Goal: Transaction & Acquisition: Purchase product/service

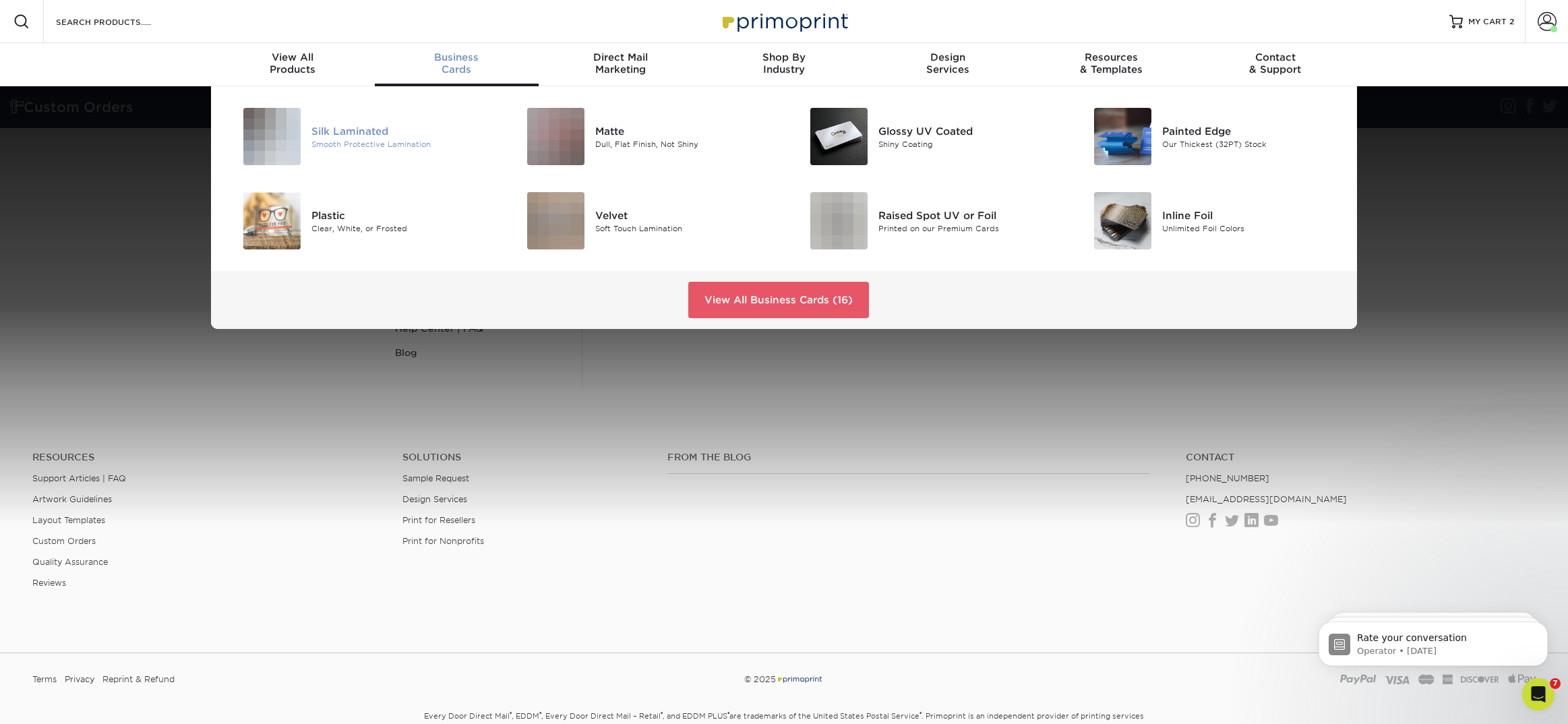
click at [381, 139] on div "Smooth Protective Lamination" at bounding box center [401, 143] width 178 height 11
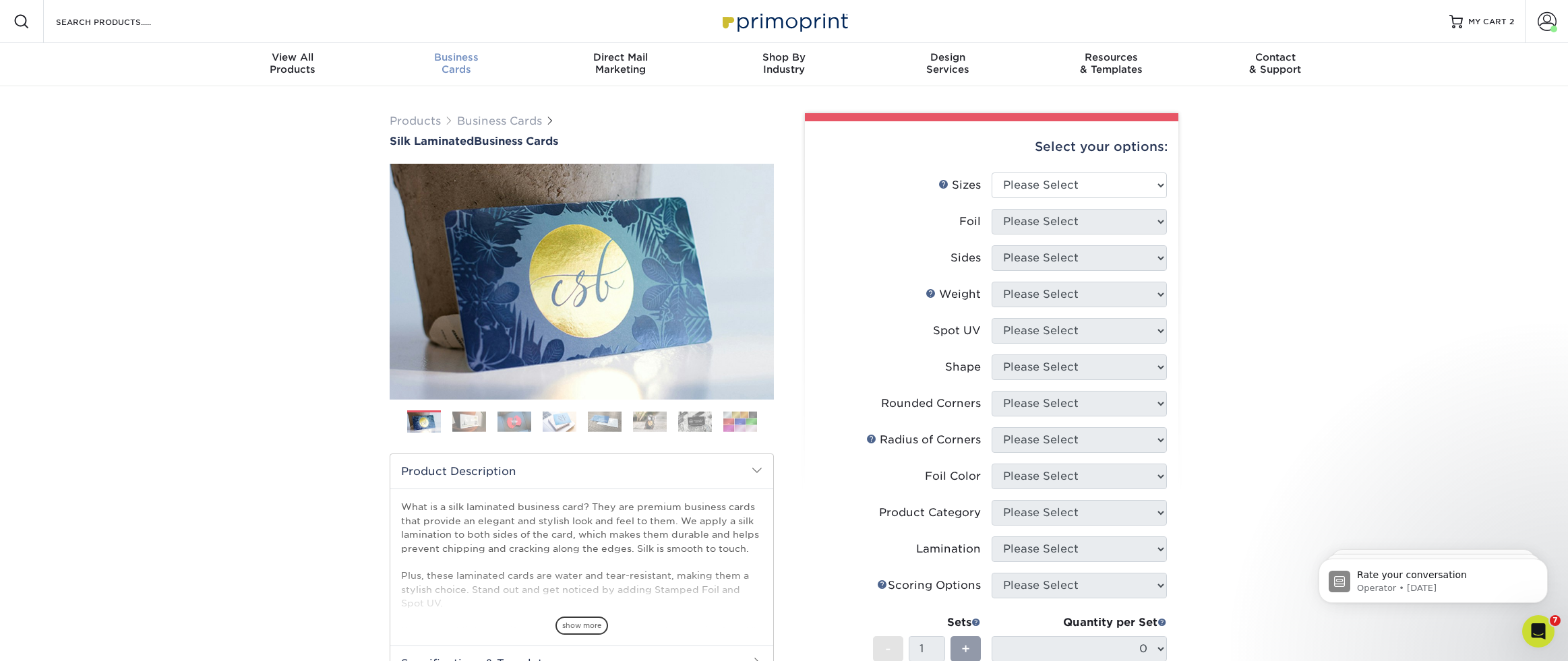
click at [464, 62] on span "Business" at bounding box center [457, 57] width 163 height 12
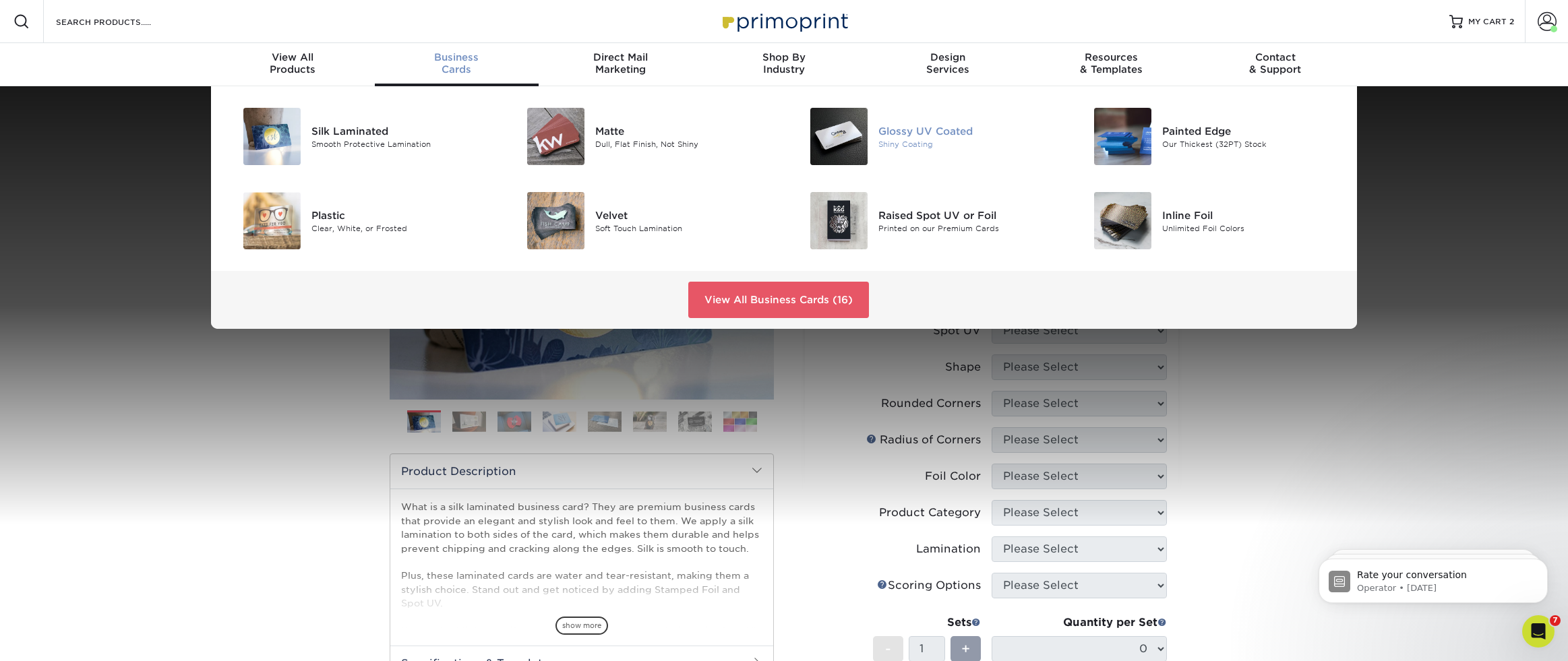
click at [946, 134] on div "Glossy UV Coated" at bounding box center [967, 130] width 178 height 15
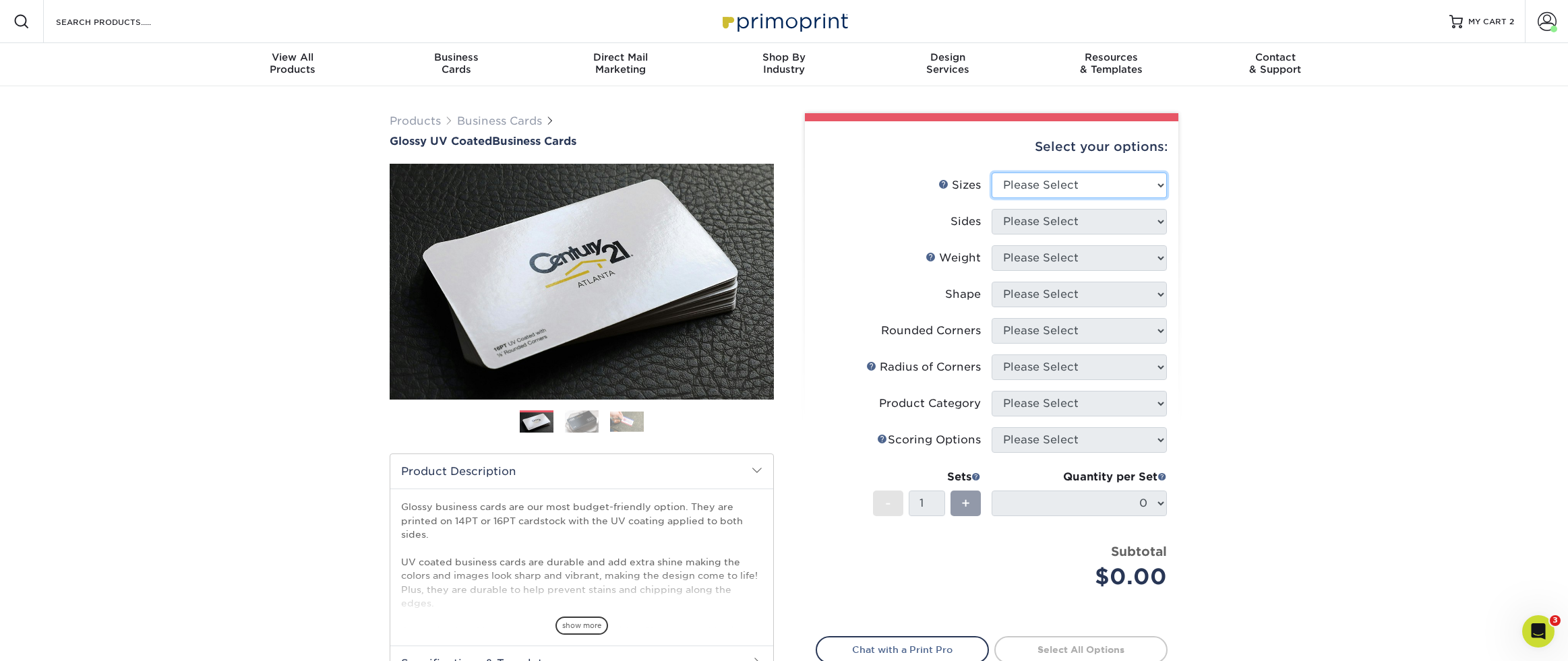
click at [1109, 184] on select "Please Select 1.5" x 3.5" - Mini 1.75" x 3.5" - Mini 2" x 2" - Square 2" x 3" -…" at bounding box center [1080, 184] width 176 height 25
select select "2.00x3.50"
click at [992, 172] on select "Please Select 1.5" x 3.5" - Mini 1.75" x 3.5" - Mini 2" x 2" - Square 2" x 3" -…" at bounding box center [1080, 184] width 176 height 25
click at [1042, 218] on select "Please Select Print Both Sides Print Front Only" at bounding box center [1080, 221] width 176 height 25
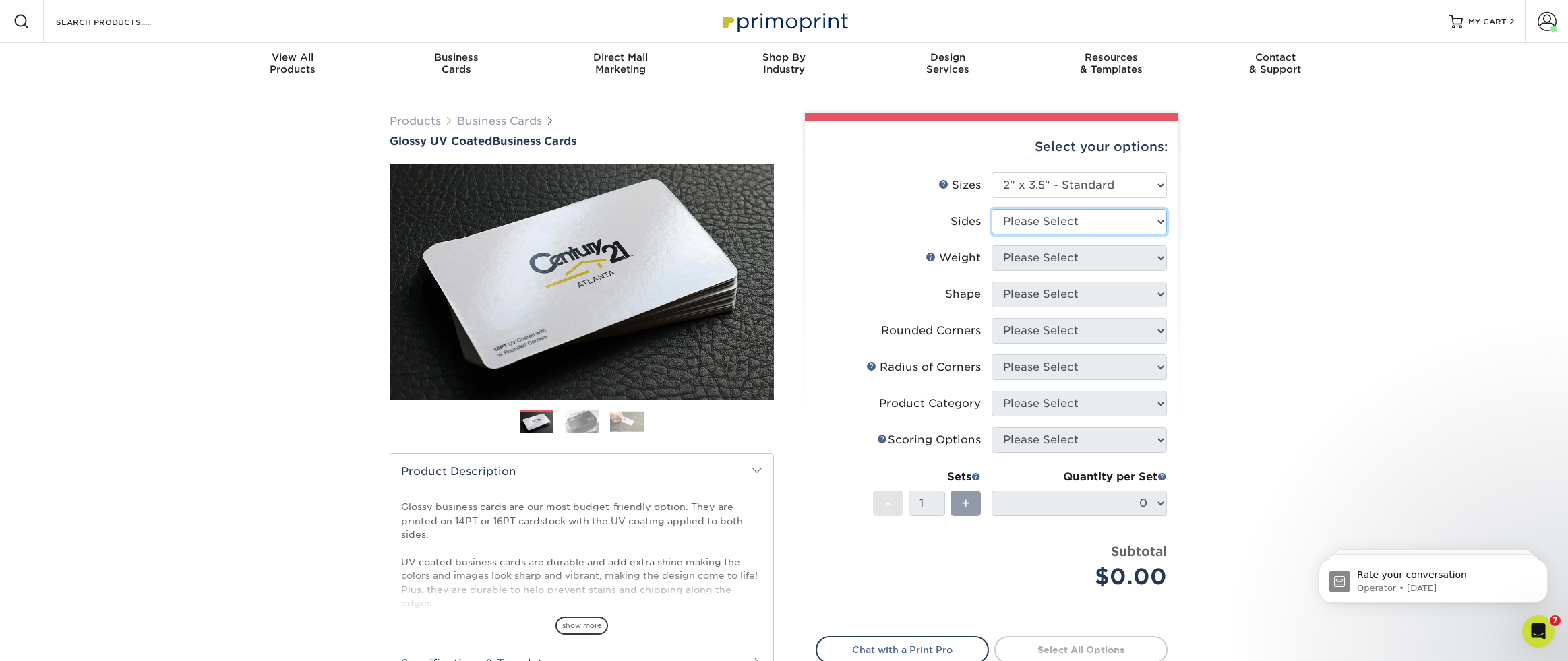
select select "13abbda7-1d64-4f25-8bb2-c179b224825d"
click at [992, 209] on select "Please Select Print Both Sides Print Front Only" at bounding box center [1080, 221] width 176 height 25
click at [1039, 258] on select "Please Select 16PT 14PT" at bounding box center [1080, 257] width 176 height 25
select select "16PT"
click at [992, 245] on select "Please Select 16PT 14PT" at bounding box center [1080, 257] width 176 height 25
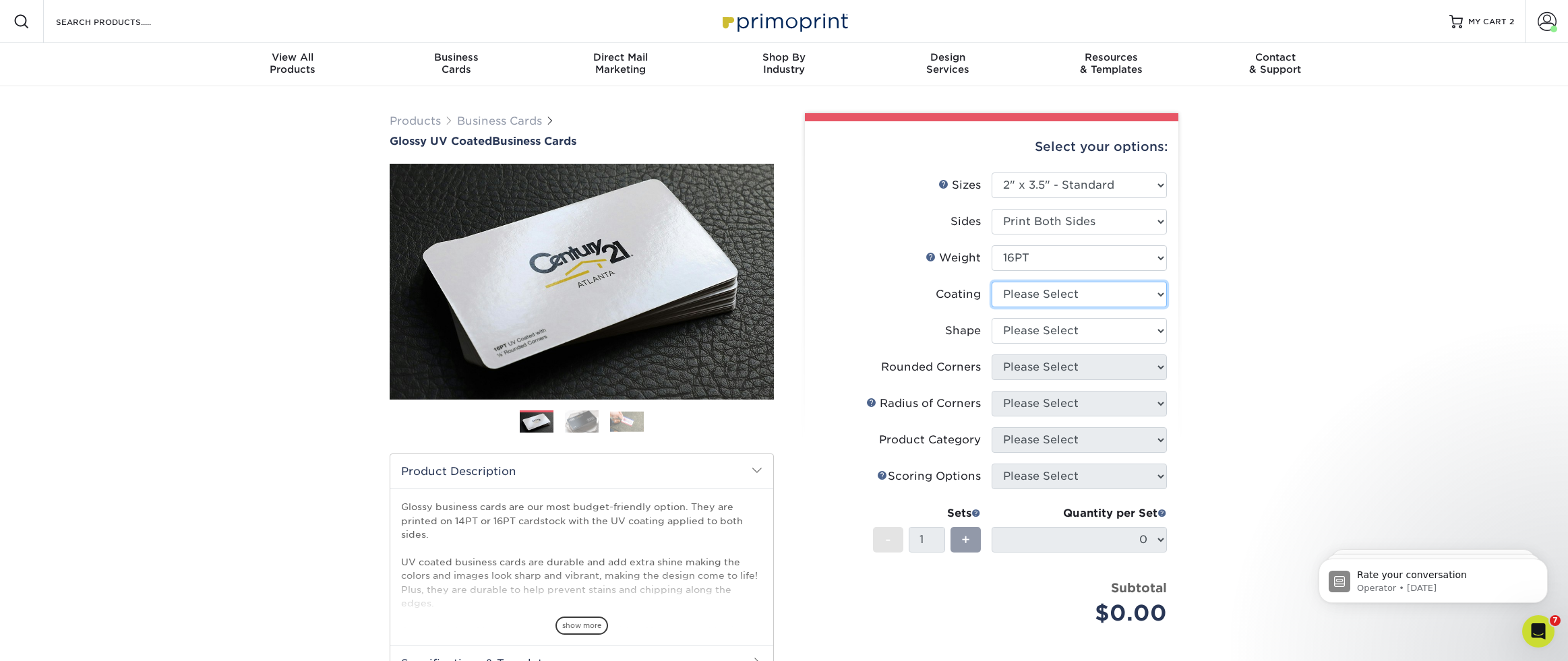
click at [1050, 299] on select at bounding box center [1080, 294] width 176 height 25
select select "ae367451-b2b8-45df-a344-0f05b6a12993"
click at [992, 282] on select at bounding box center [1080, 294] width 176 height 25
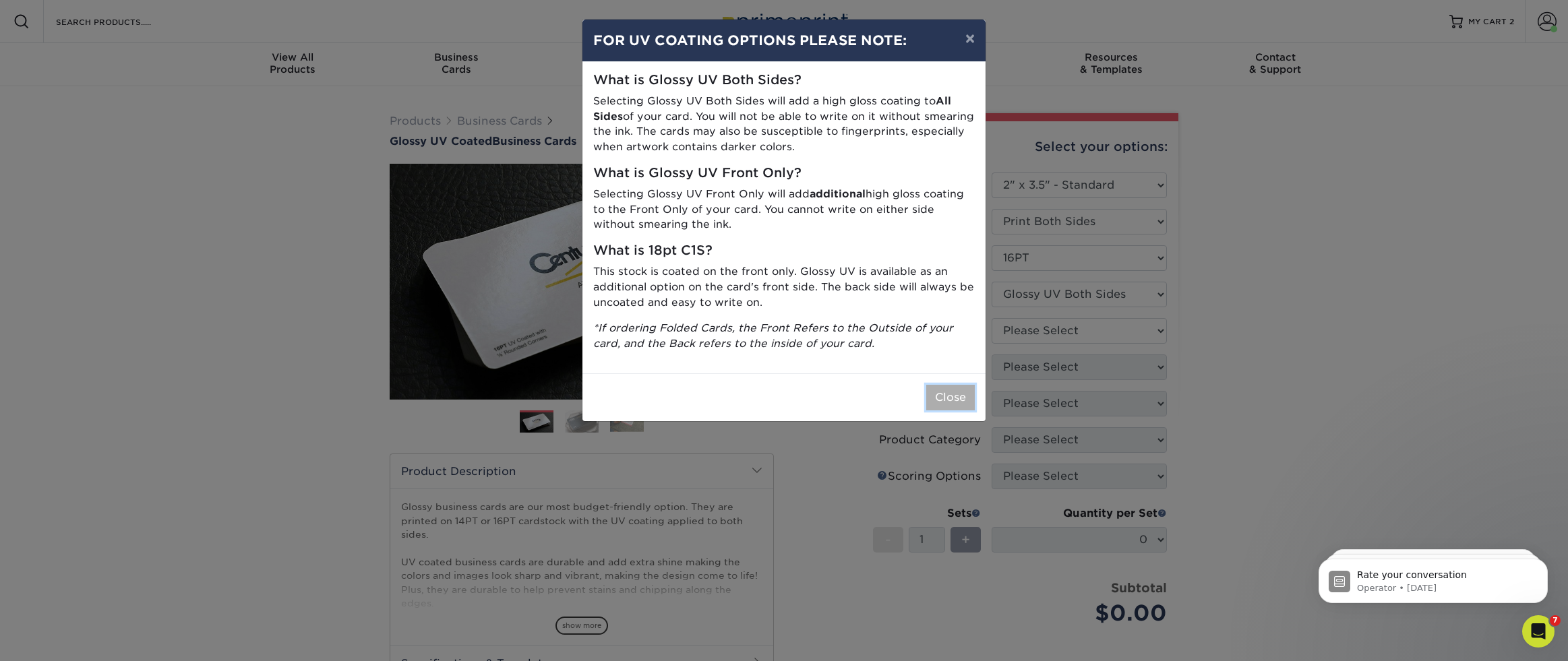
click at [959, 399] on button "Close" at bounding box center [950, 397] width 48 height 25
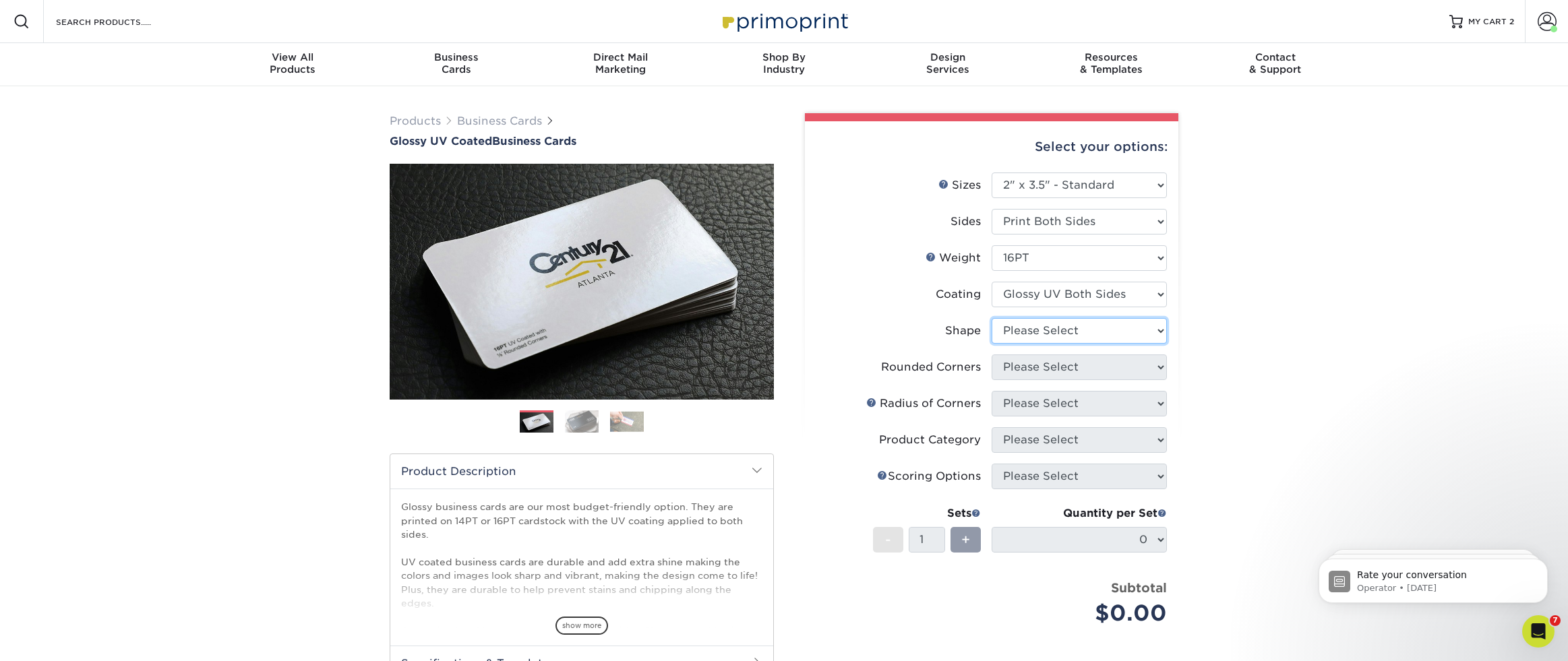
click at [1021, 332] on select "Please Select Standard Oval" at bounding box center [1080, 330] width 176 height 25
select select "standard"
click at [992, 318] on select "Please Select Standard Oval" at bounding box center [1080, 330] width 176 height 25
click at [1018, 370] on select "Please Select Yes - Round 2 Corners Yes - Round 4 Corners No" at bounding box center [1080, 367] width 176 height 25
select select "0"
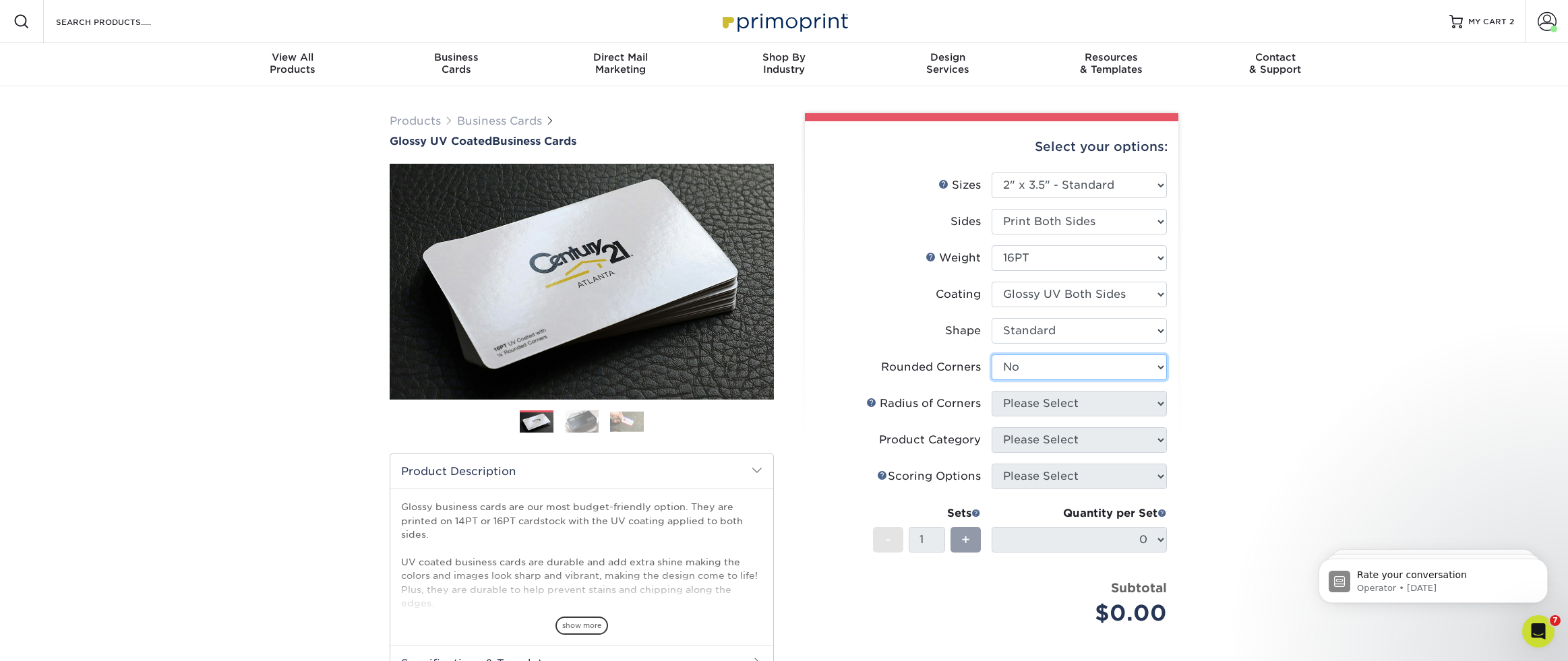
click at [992, 355] on select "Please Select Yes - Round 2 Corners Yes - Round 4 Corners No" at bounding box center [1080, 367] width 176 height 25
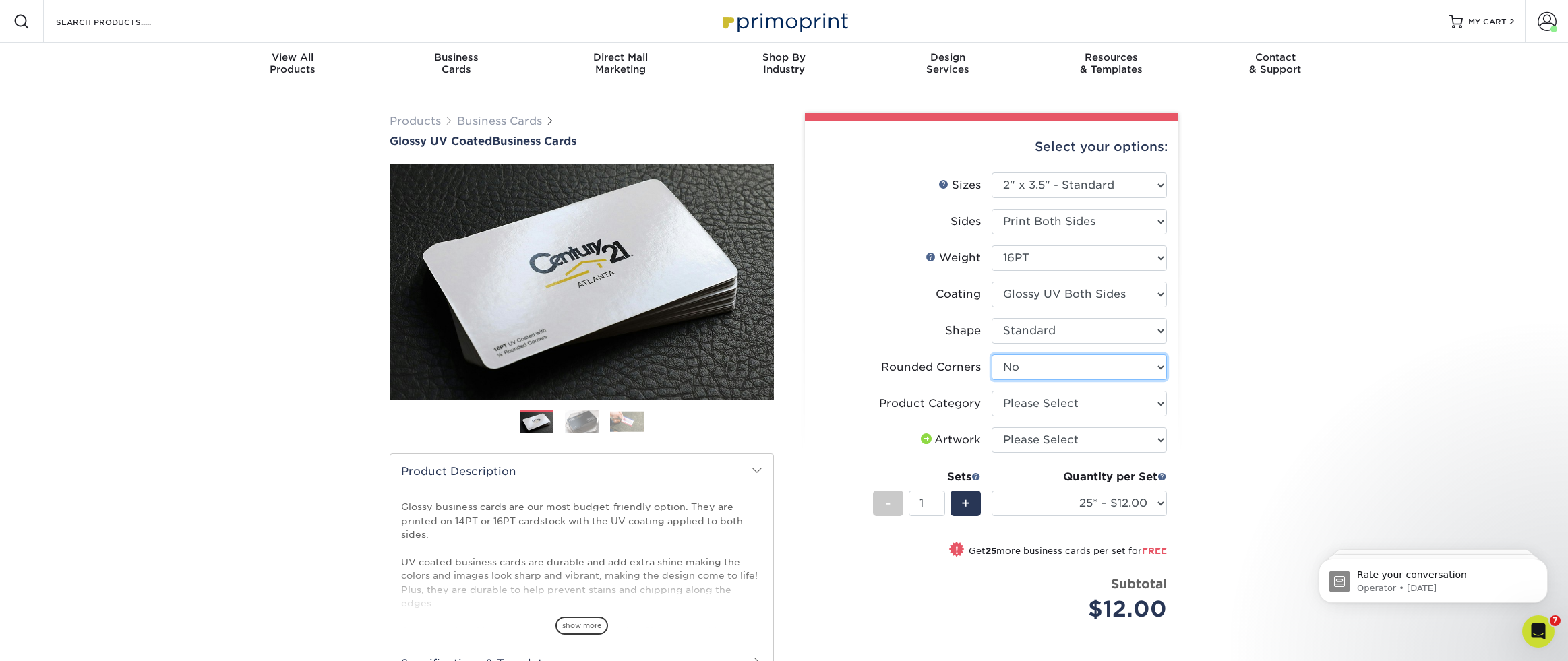
click at [1022, 365] on select "Please Select Yes - Round 2 Corners Yes - Round 4 Corners No" at bounding box center [1080, 367] width 176 height 25
click at [992, 355] on select "Please Select Yes - Round 2 Corners Yes - Round 4 Corners No" at bounding box center [1080, 367] width 176 height 25
click at [1022, 405] on select "Please Select Business Cards" at bounding box center [1080, 403] width 176 height 25
select select "3b5148f1-0588-4f88-a218-97bcfdce65c1"
click at [992, 391] on select "Please Select Business Cards" at bounding box center [1080, 403] width 176 height 25
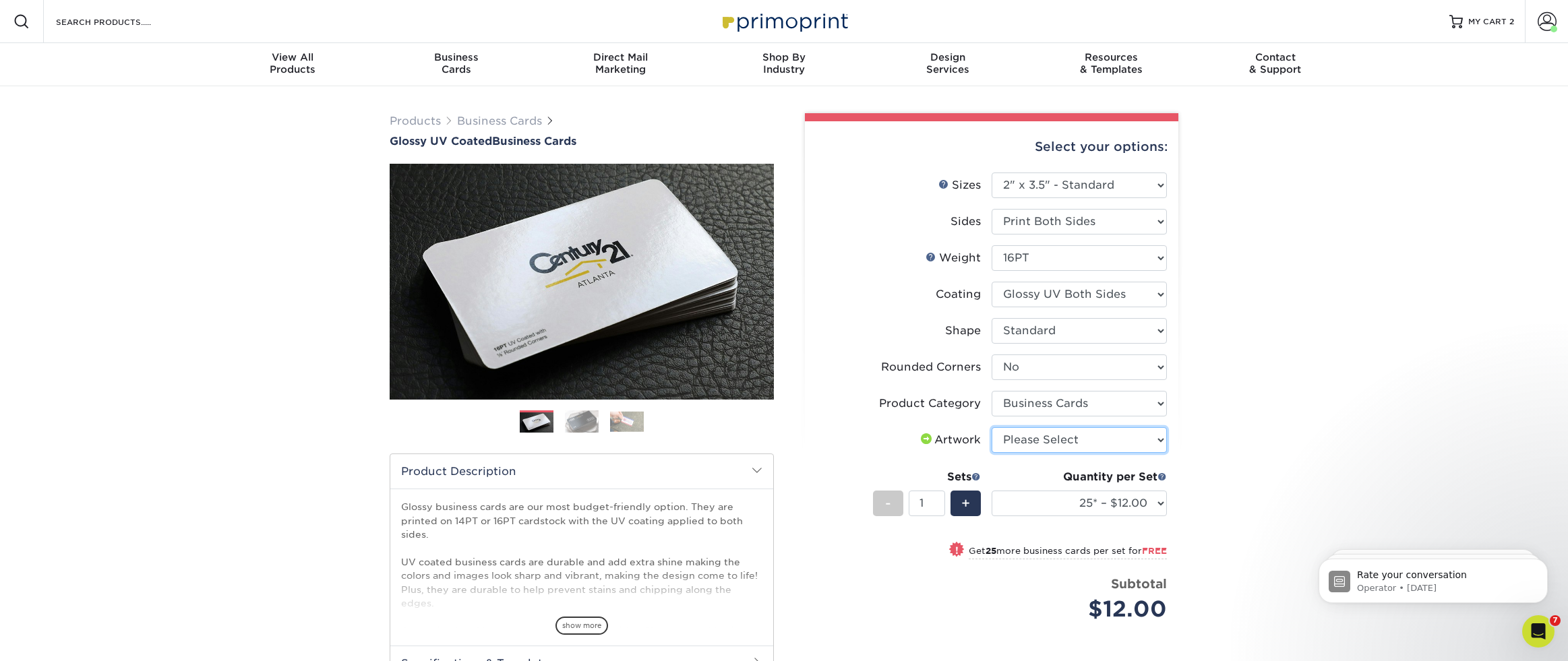
click at [1022, 440] on select "Please Select I will upload files I need a design - $100" at bounding box center [1080, 440] width 176 height 25
select select "upload"
click at [992, 427] on select "Please Select I will upload files I need a design - $100" at bounding box center [1080, 440] width 176 height 25
click at [1022, 499] on select "25* – $12.00 50* – $12.00 100* – $12.00 250* – $21.00 500 – $42.00 1000 – $53.0…" at bounding box center [1080, 503] width 176 height 25
select select "500 – $42.00"
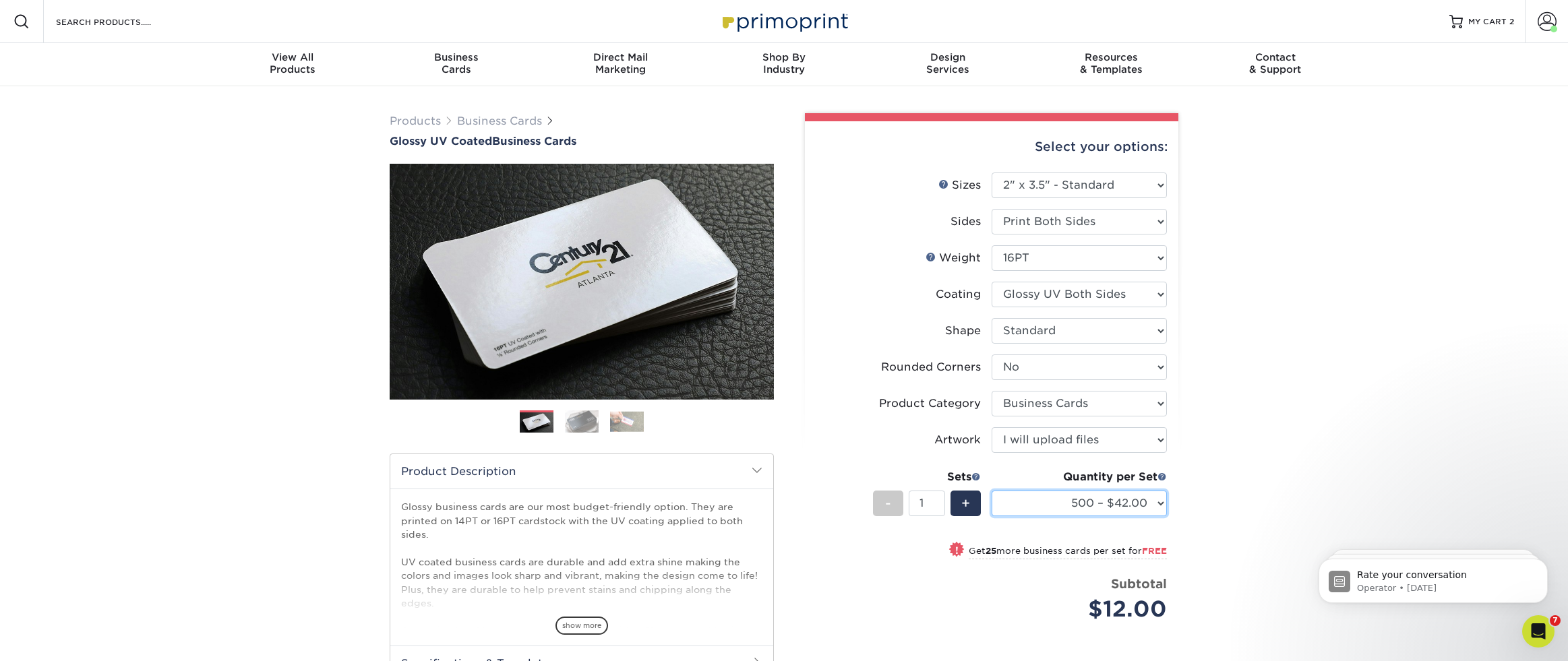
click at [992, 491] on select "25* – $12.00 50* – $12.00 100* – $12.00 250* – $21.00 500 – $42.00 1000 – $53.0…" at bounding box center [1080, 503] width 176 height 25
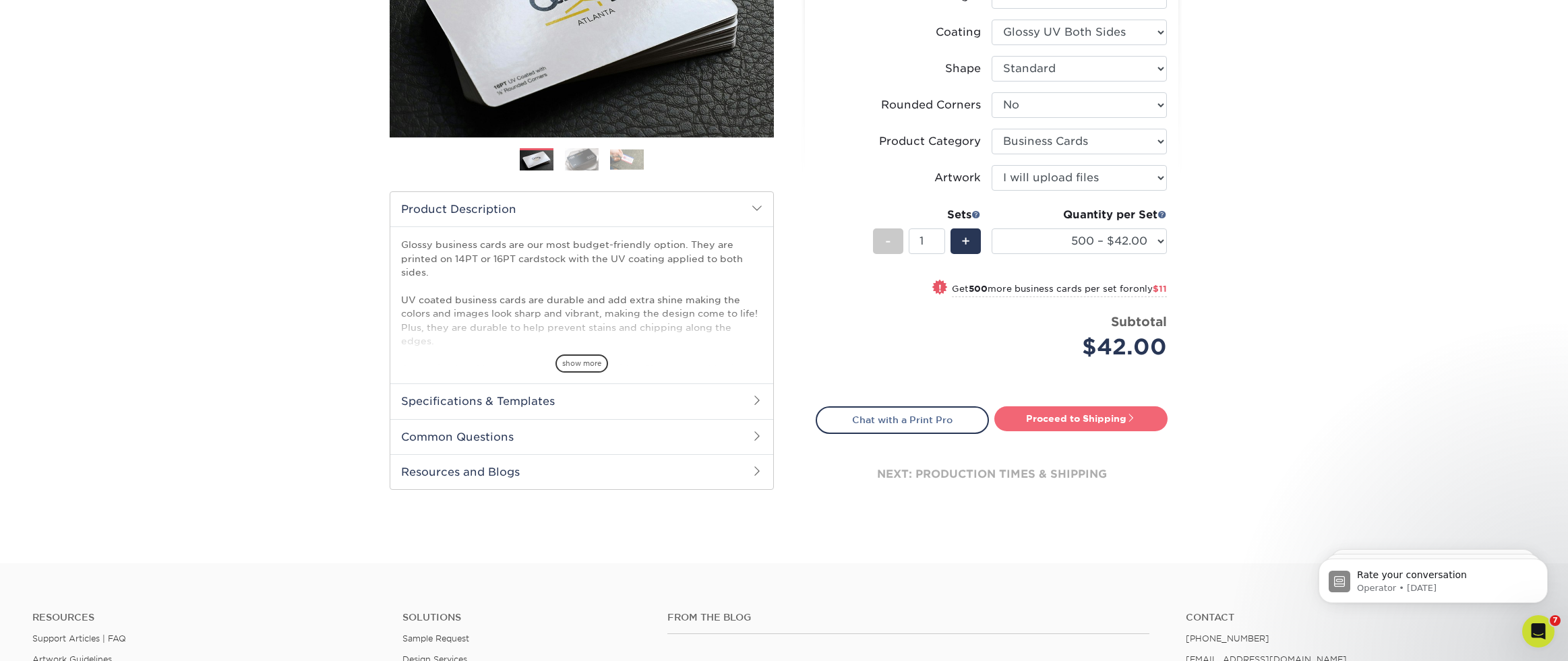
click at [1034, 415] on link "Proceed to Shipping" at bounding box center [1080, 419] width 173 height 25
type input "Set 1"
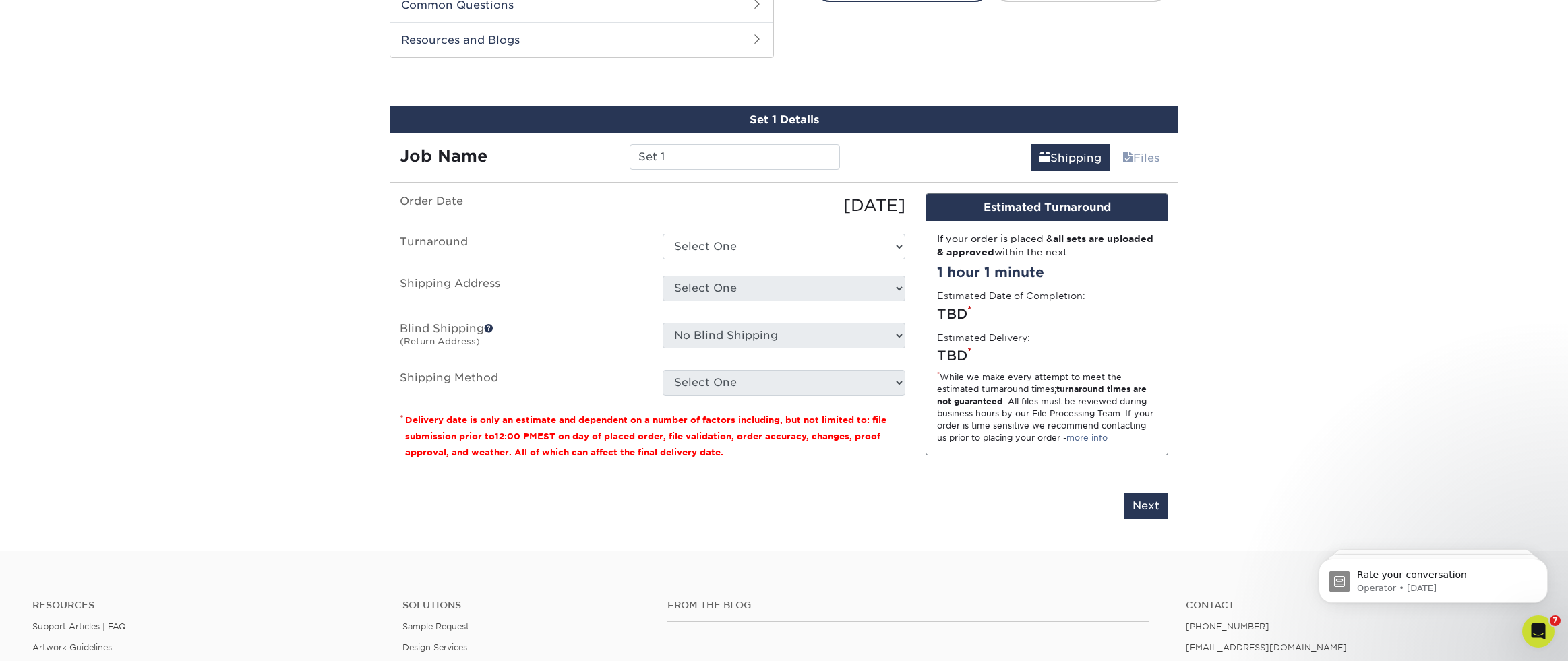
scroll to position [705, 0]
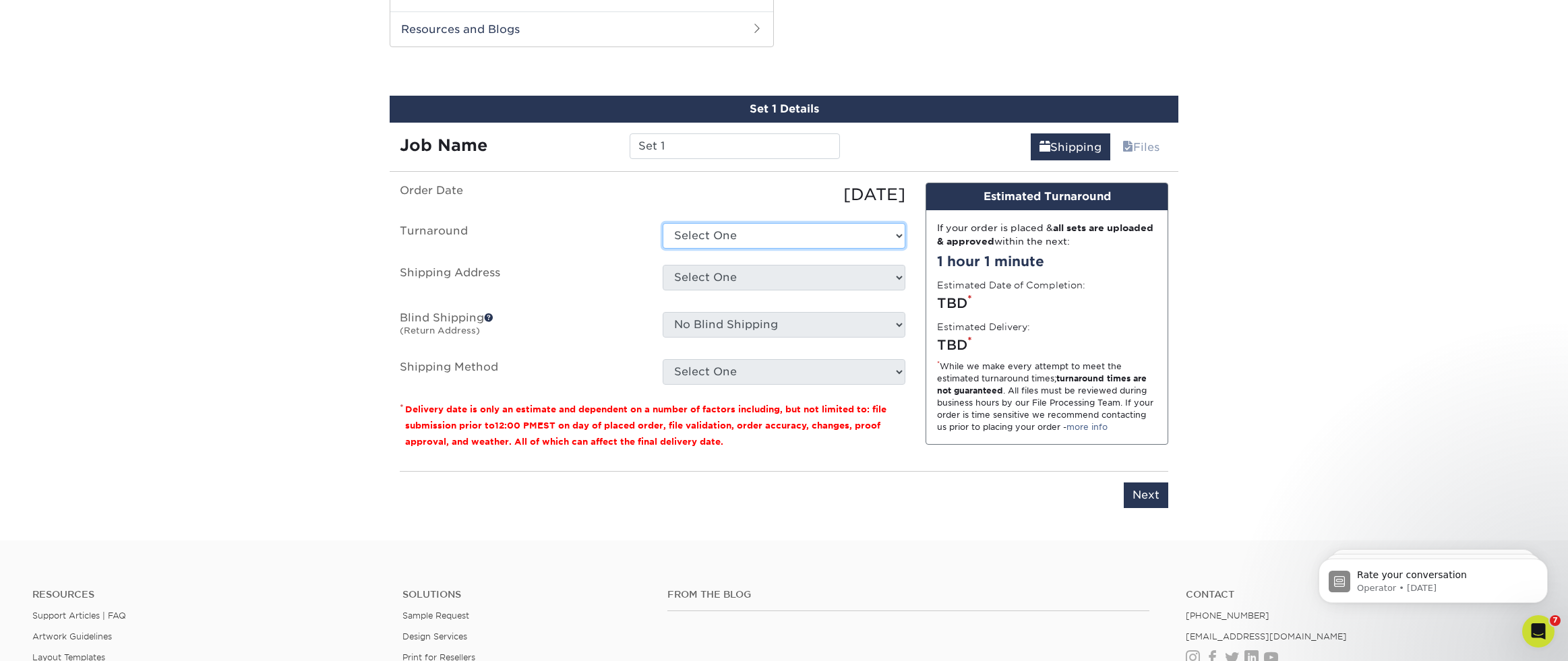
click at [700, 236] on select "Select One 2-4 Business Days 2 Day Next Business Day" at bounding box center [784, 235] width 242 height 25
select select "9ebc2889-b7ff-45b8-8d3b-bb5a09736017"
click at [662, 223] on select "Select One 2-4 Business Days 2 Day Next Business Day" at bounding box center [784, 235] width 242 height 25
click at [683, 285] on select "Select One AK AK Arkansas Bacon Raton FL Boca Raton Bradent Brooklyn CA CA CA C…" at bounding box center [784, 277] width 242 height 25
select select "newaddress"
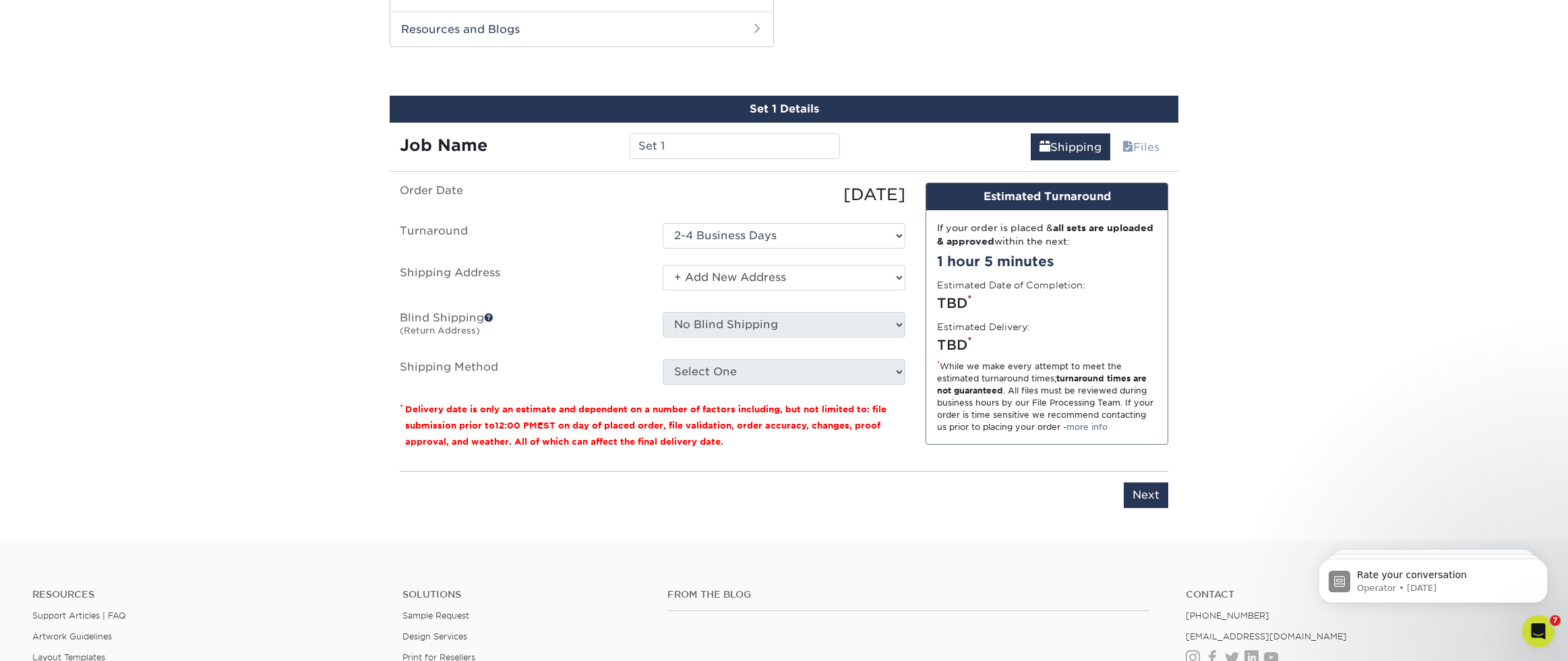
click at [662, 265] on select "Select One AK AK Arkansas Bacon Raton FL Boca Raton Bradent Brooklyn CA CA CA C…" at bounding box center [784, 277] width 242 height 25
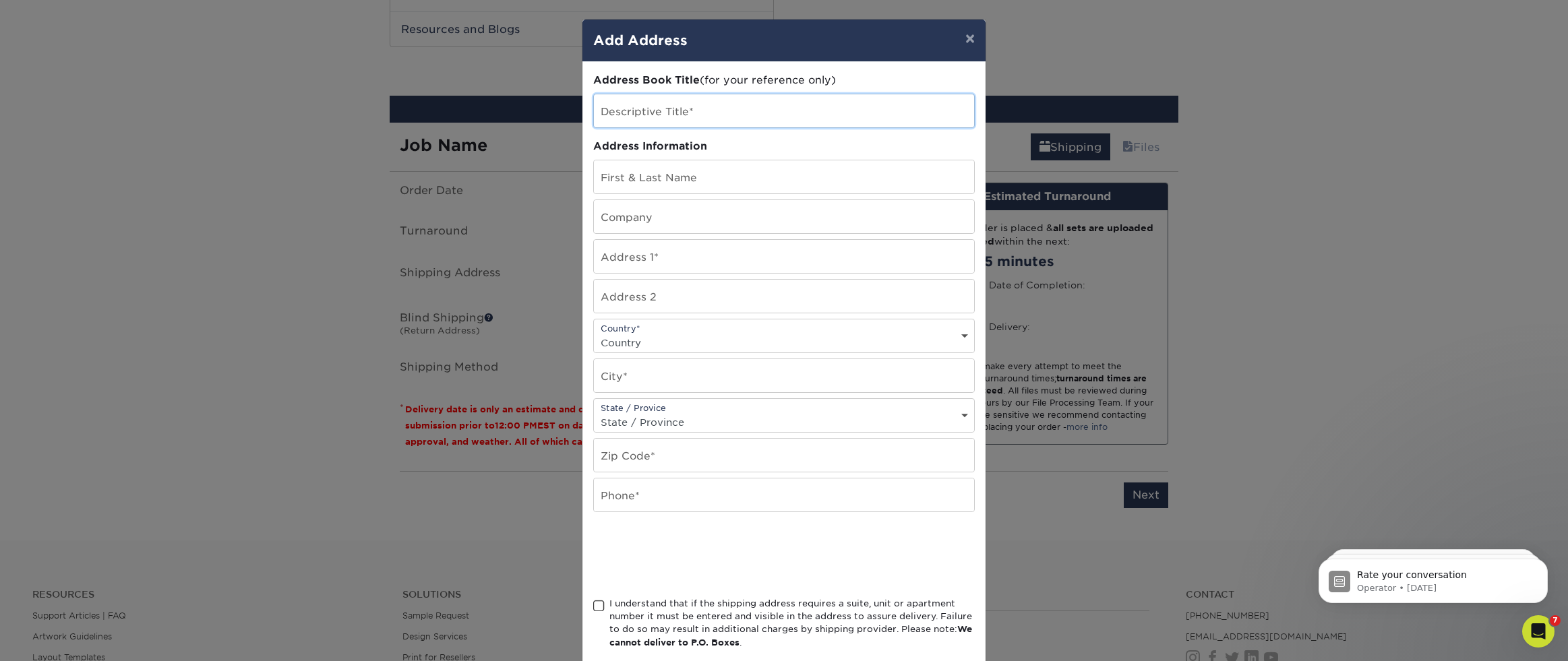
click at [626, 114] on input "text" at bounding box center [784, 111] width 380 height 33
type input "Concord"
click at [654, 183] on input "text" at bounding box center [784, 177] width 380 height 33
type input "Concord"
click at [638, 265] on input "text" at bounding box center [784, 256] width 380 height 33
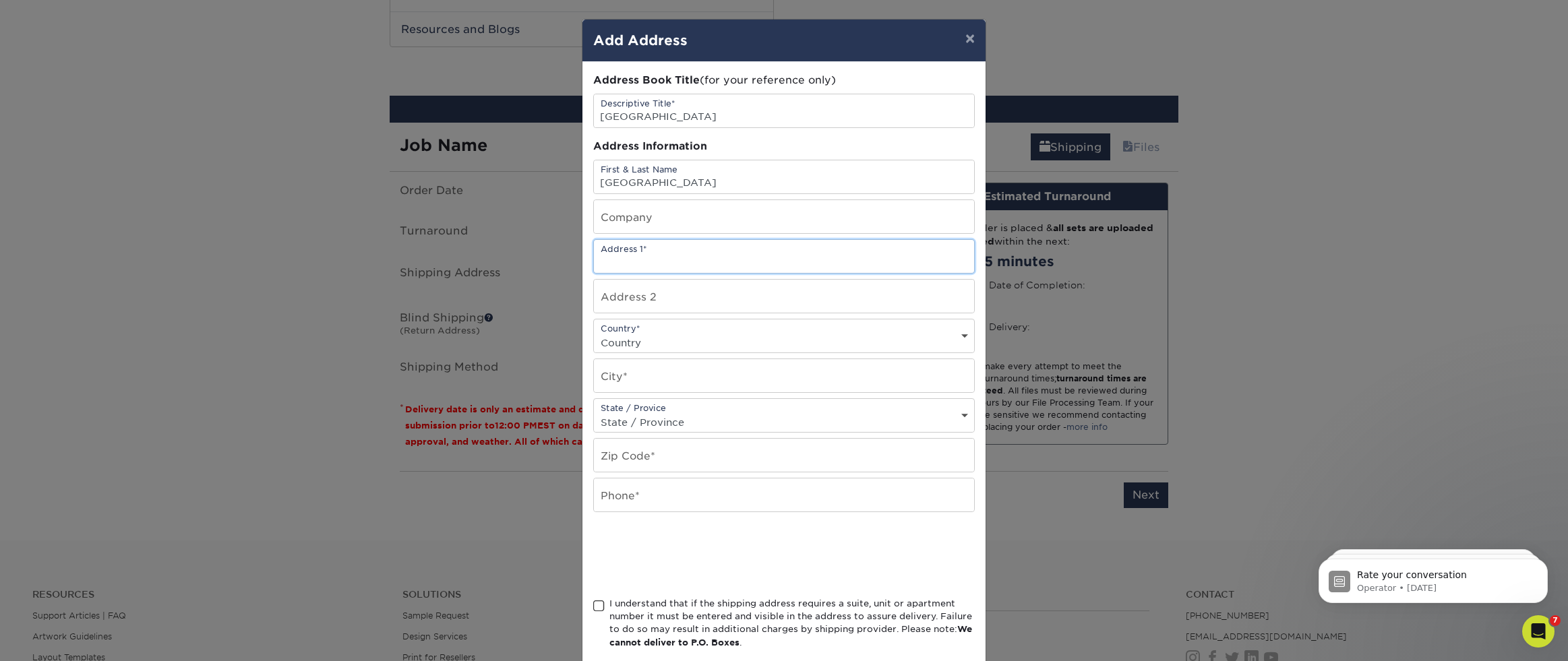
paste input "703 Capstone Ave"
type input "703 Capstone Ave"
click at [647, 333] on select "Country United States Canada ----------------------------- Afghanistan Albania …" at bounding box center [784, 342] width 380 height 19
select select "US"
click at [594, 333] on select "Country United States Canada ----------------------------- Afghanistan Albania …" at bounding box center [784, 342] width 380 height 19
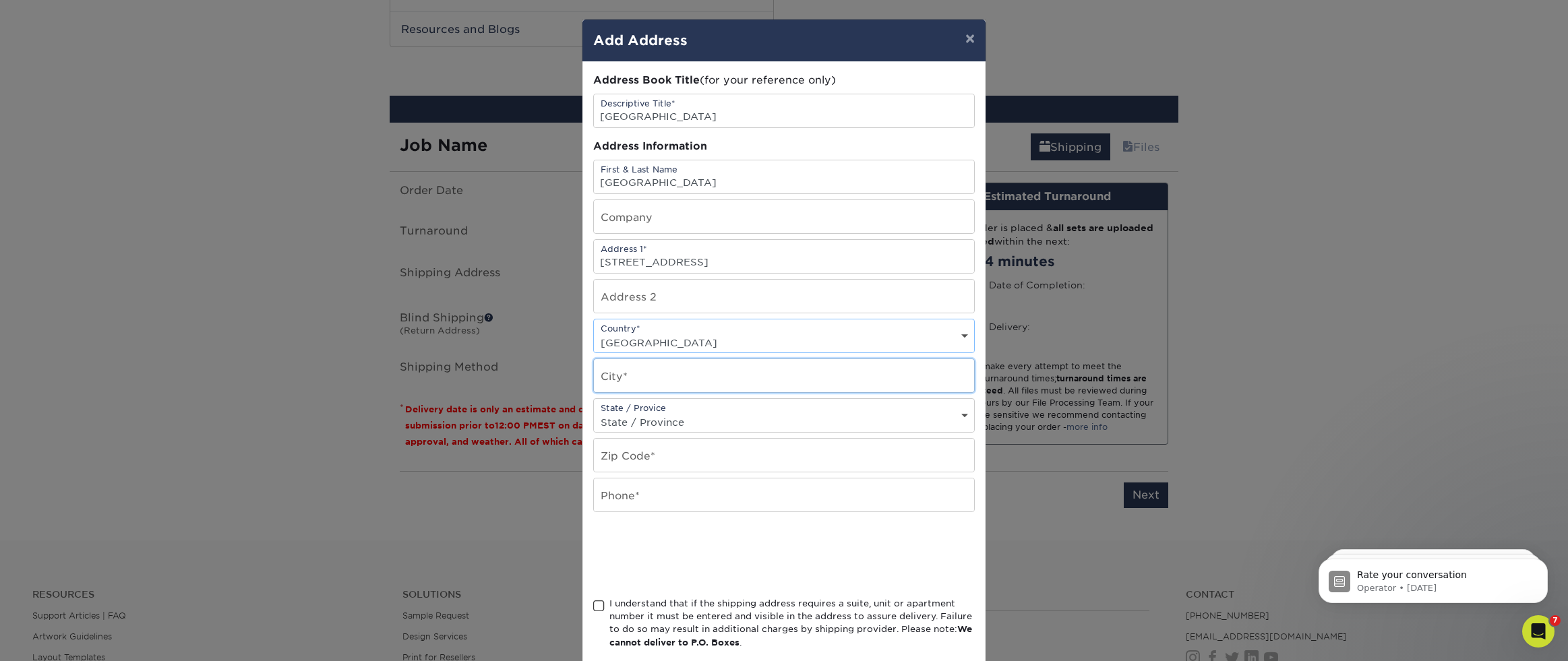
click at [642, 368] on input "text" at bounding box center [784, 376] width 380 height 33
type input "Concord"
click at [688, 423] on select "State / Province Alabama Alaska Arizona Arkansas California Colorado Connecticu…" at bounding box center [784, 422] width 380 height 19
select select "NC"
click at [594, 413] on select "State / Province Alabama Alaska Arizona Arkansas California Colorado Connecticu…" at bounding box center [784, 422] width 380 height 19
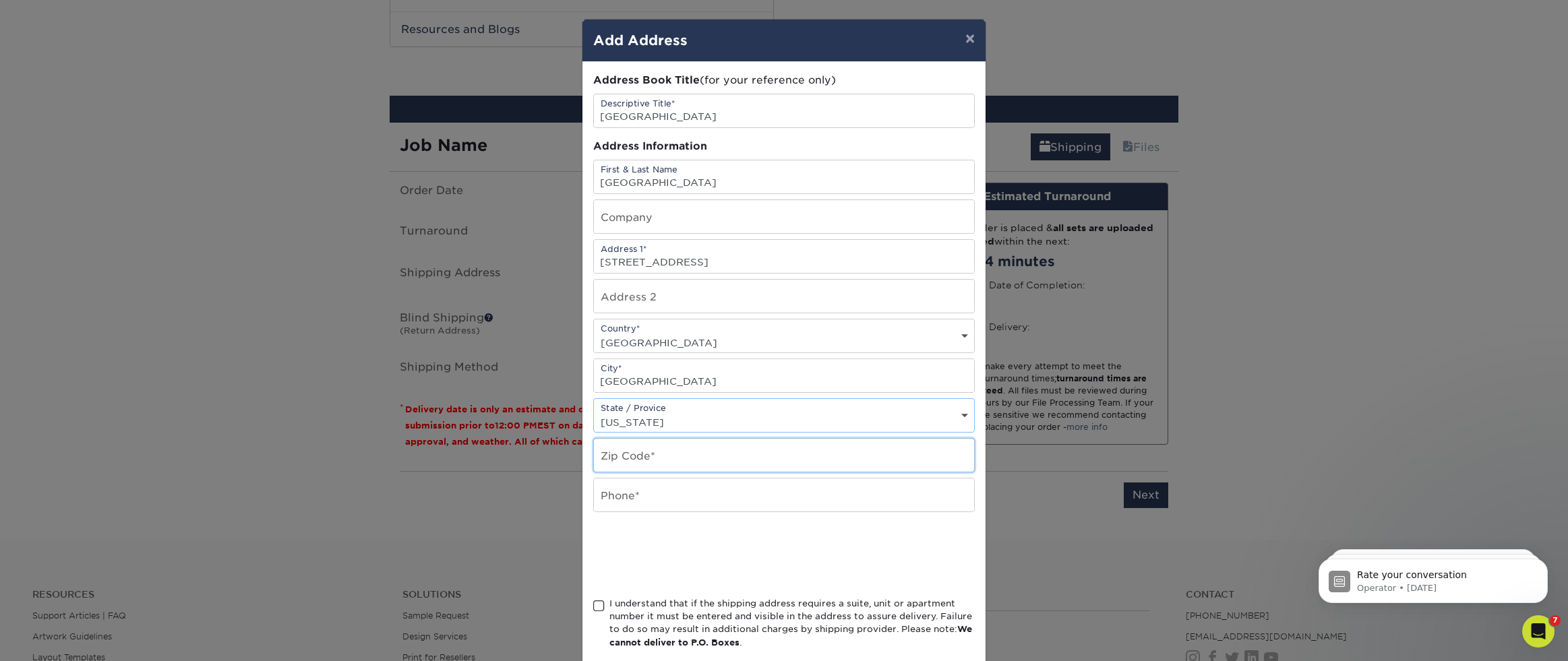
click at [625, 463] on input "text" at bounding box center [784, 456] width 380 height 33
type input "28025"
click at [651, 488] on input "text" at bounding box center [784, 495] width 380 height 33
type input "000.000.0000"
click at [596, 604] on span at bounding box center [598, 606] width 11 height 13
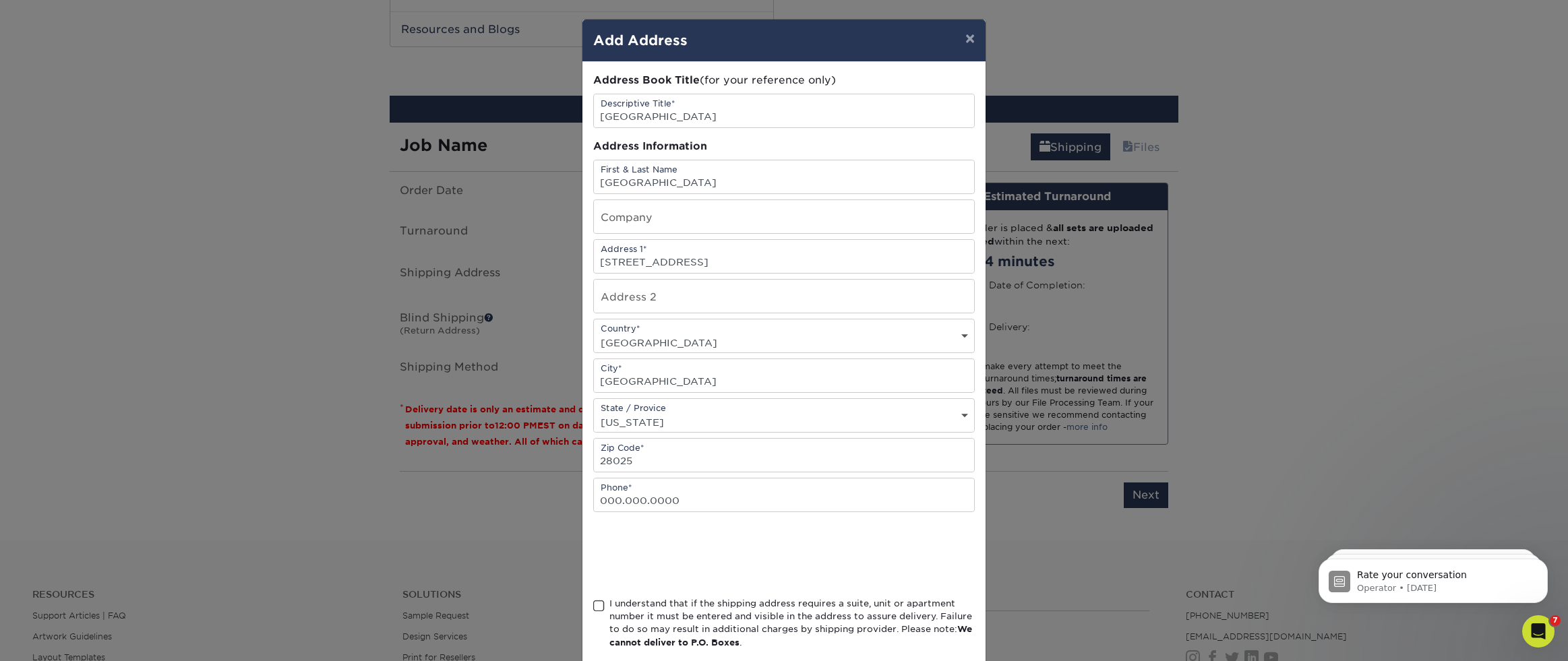
click at [0, 0] on input "I understand that if the shipping address requires a suite, unit or apartment n…" at bounding box center [0, 0] width 0 height 0
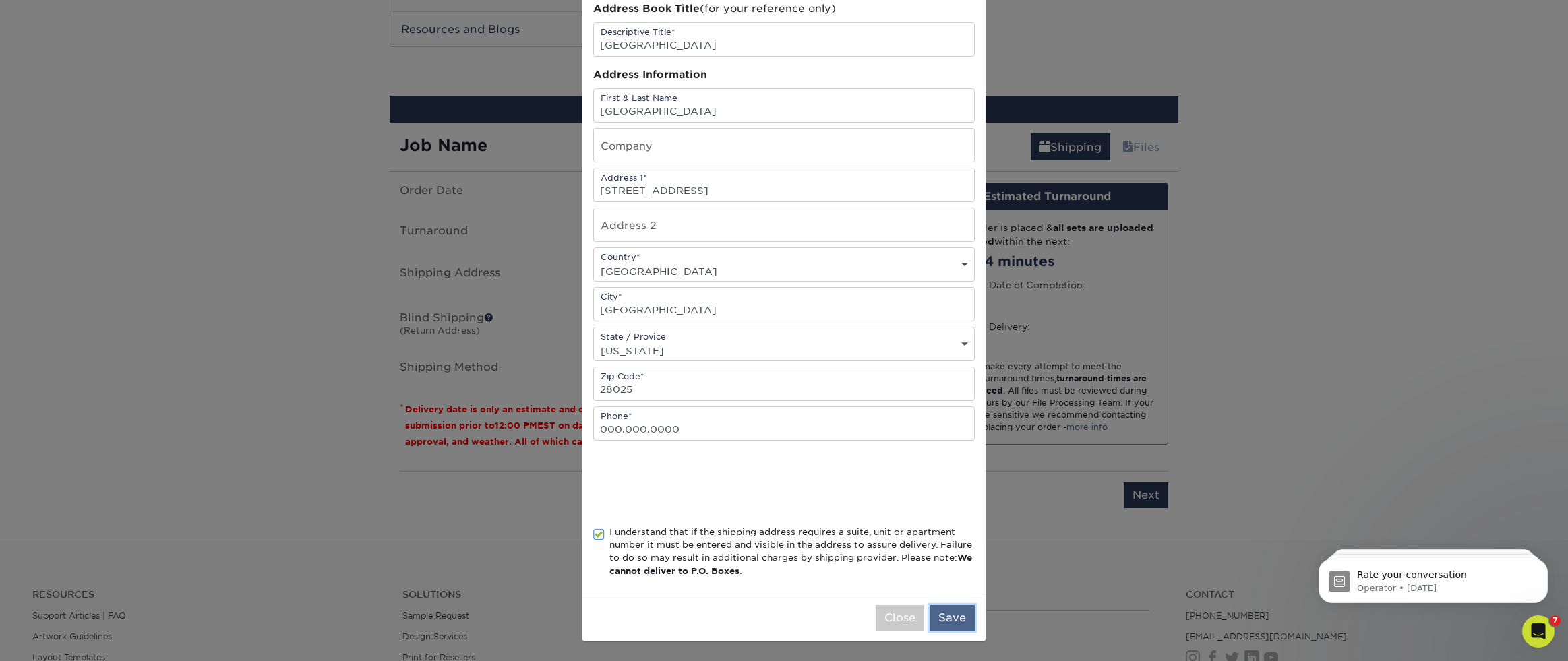
click at [952, 626] on button "Save" at bounding box center [951, 617] width 45 height 25
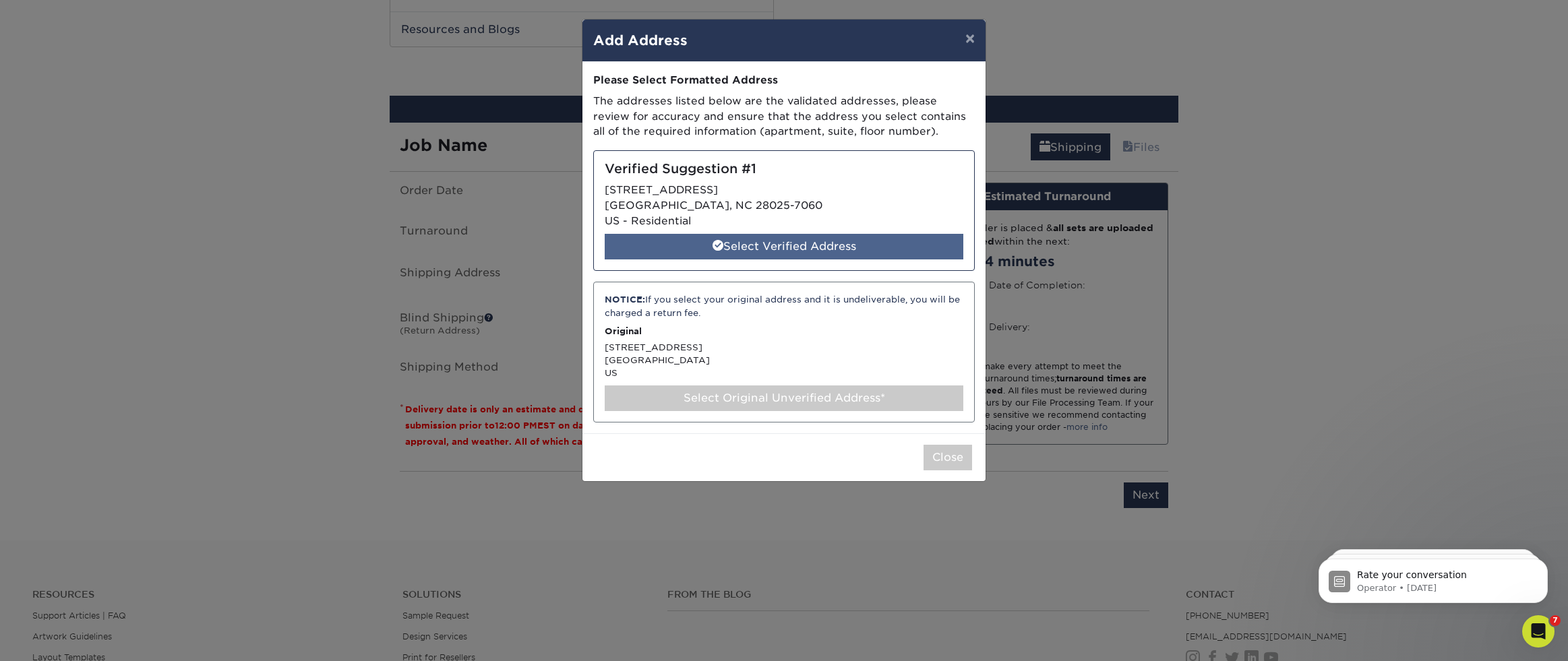
click at [741, 241] on div "Select Verified Address" at bounding box center [784, 246] width 358 height 25
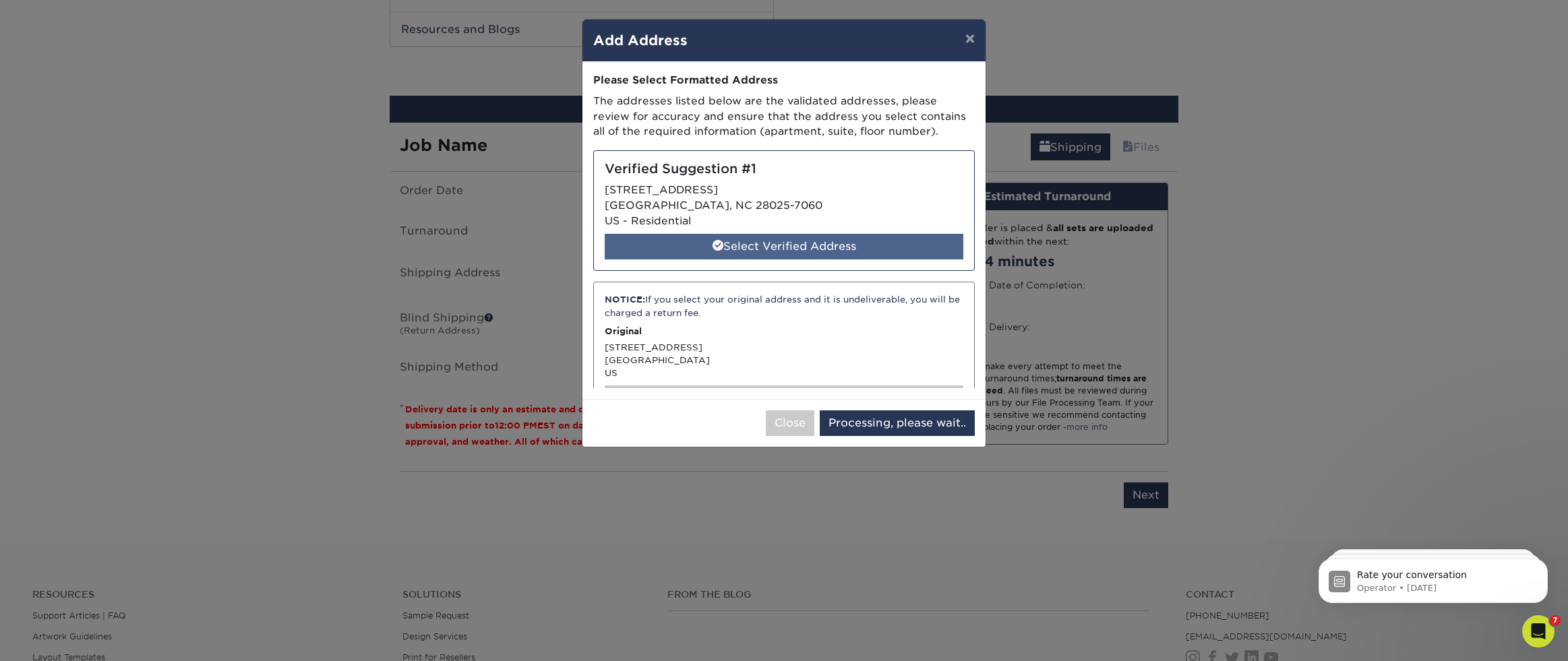
select select "285170"
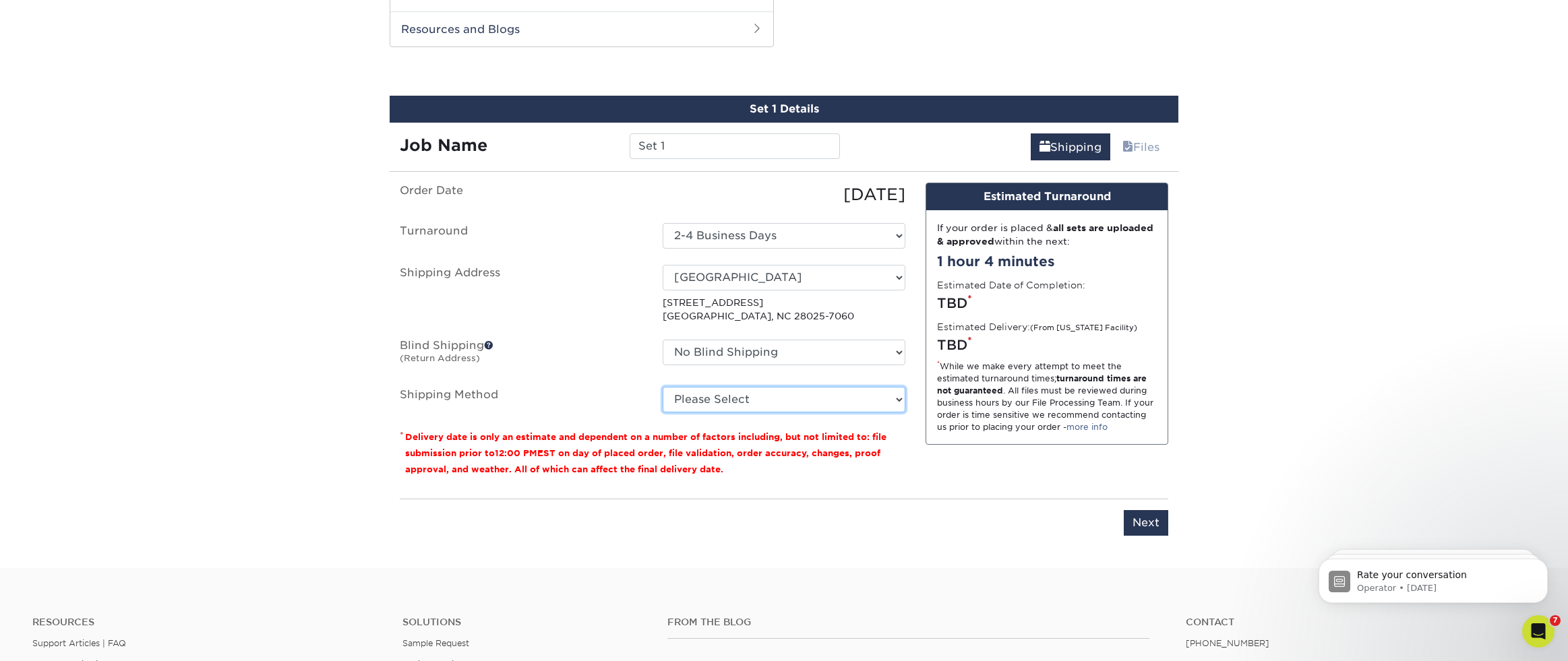
click at [733, 399] on select "Please Select Ground Shipping (+$8.96) 3 Day Shipping Service (+$20.04) 2 Day A…" at bounding box center [784, 399] width 242 height 25
select select "03"
click at [662, 386] on select "Please Select Ground Shipping (+$8.96) 3 Day Shipping Service (+$20.04) 2 Day A…" at bounding box center [784, 399] width 242 height 25
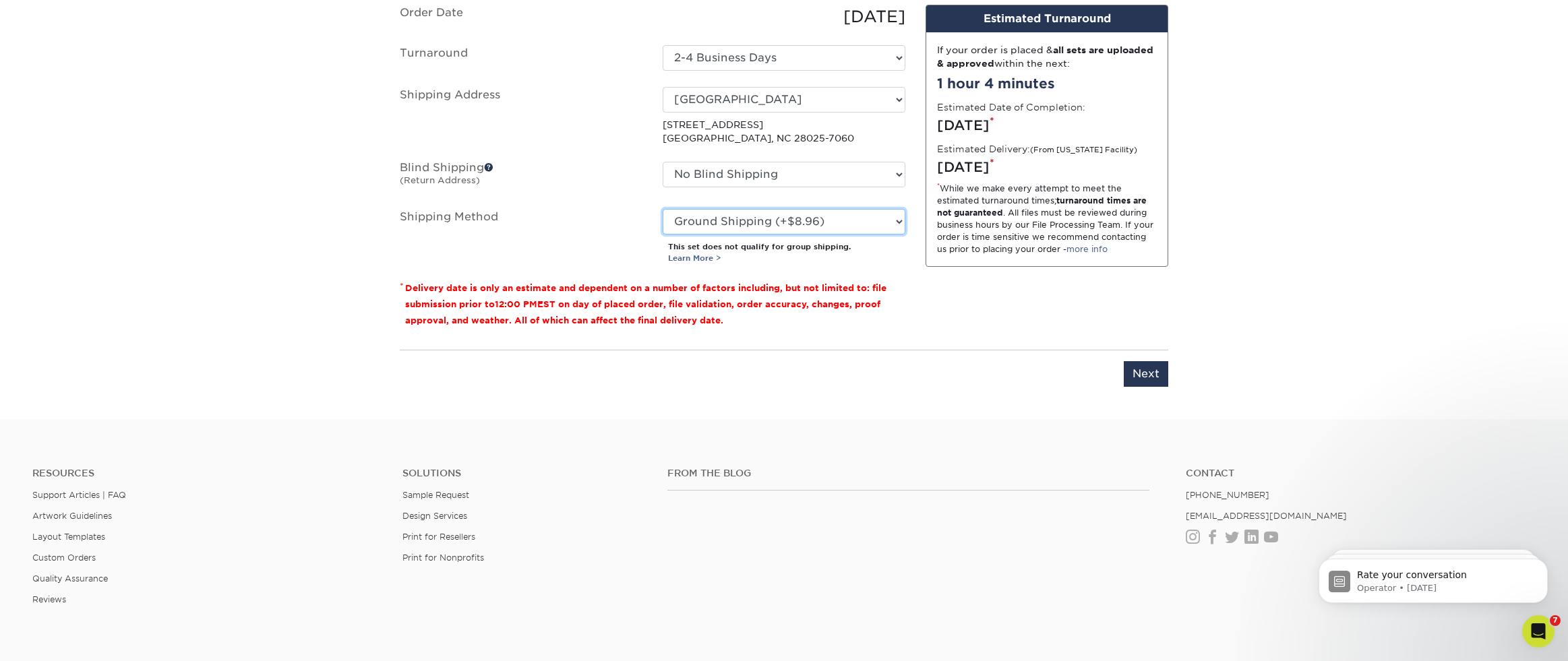
scroll to position [939, 0]
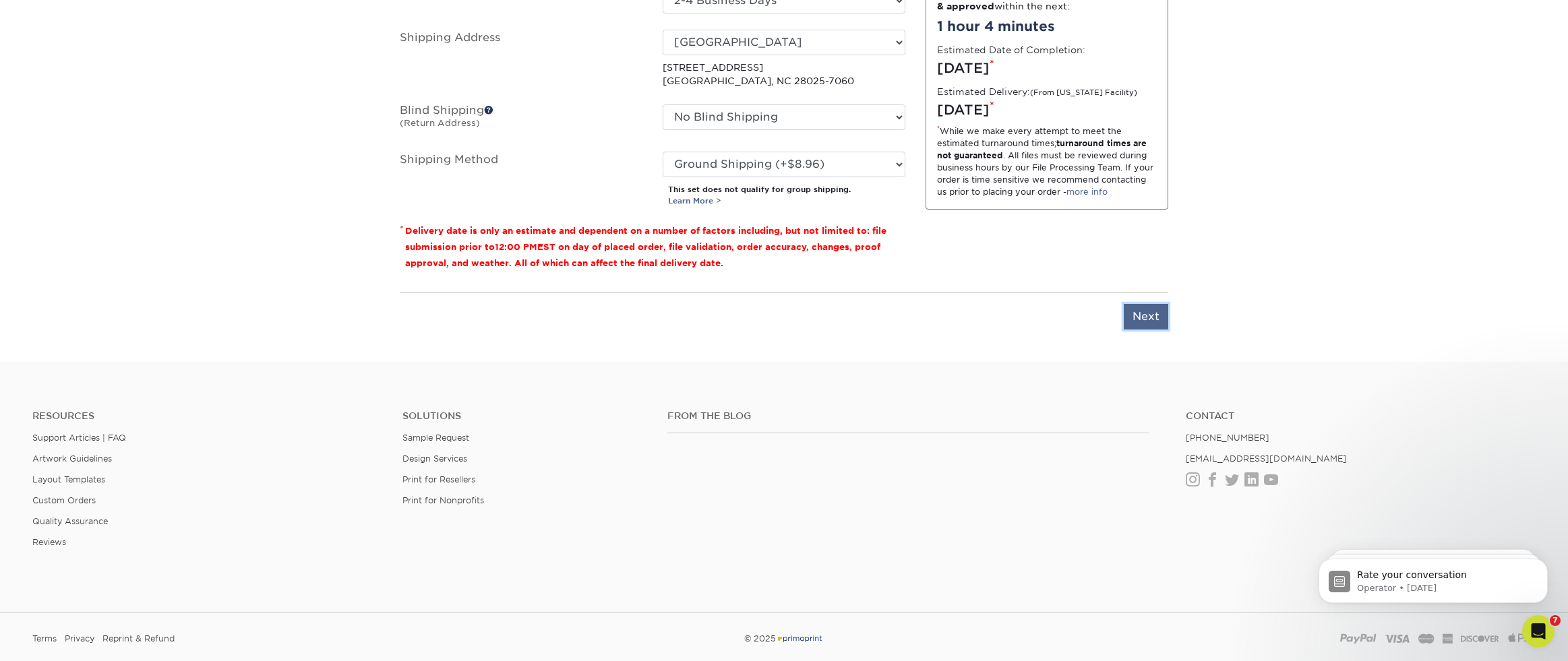
click at [1140, 314] on input "Next" at bounding box center [1145, 316] width 45 height 25
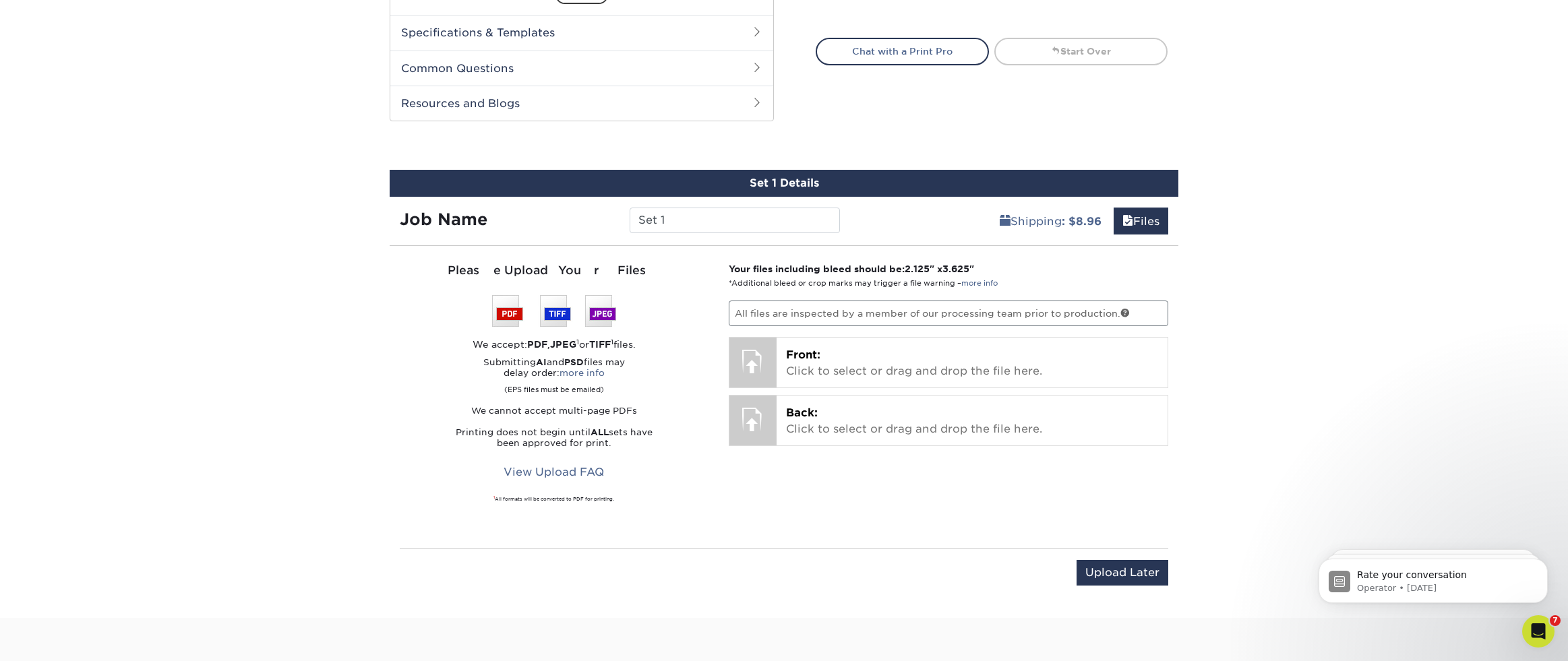
scroll to position [727, 0]
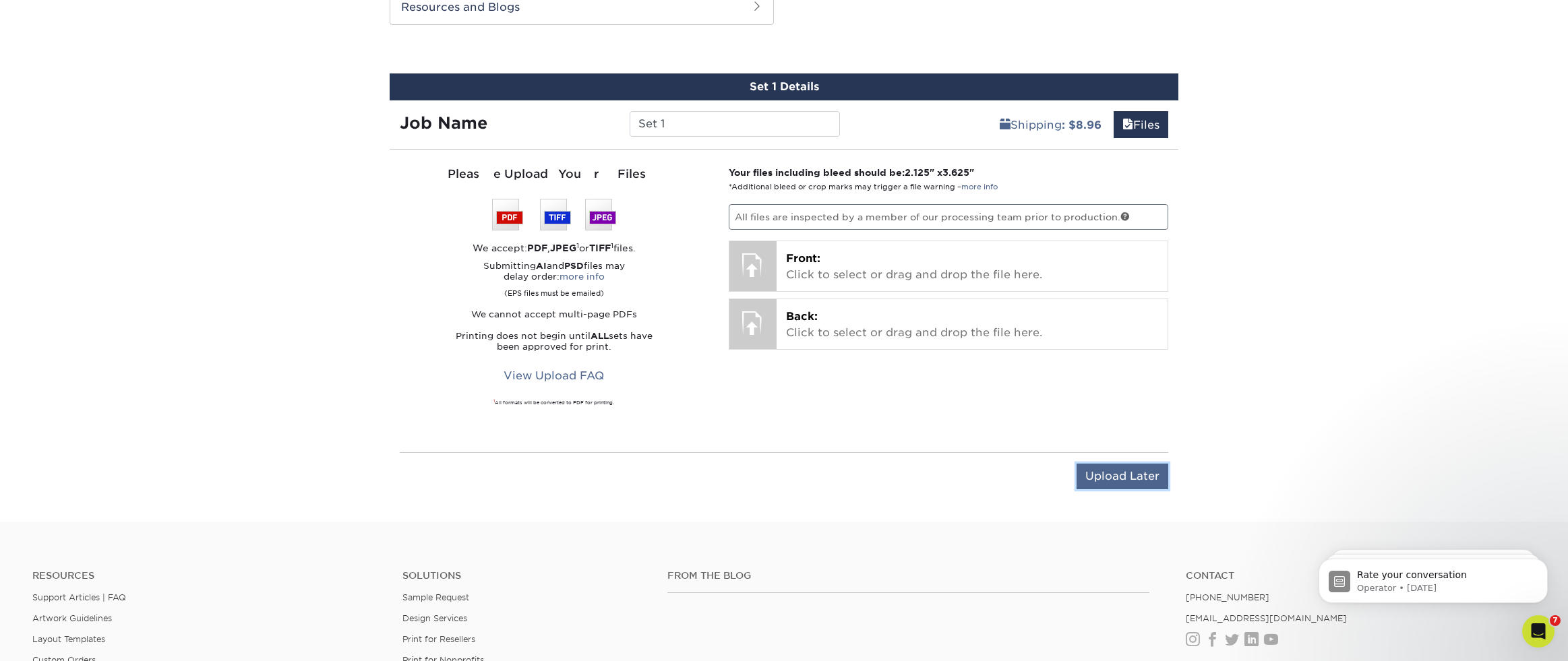
click at [1123, 473] on input "Upload Later" at bounding box center [1122, 476] width 91 height 25
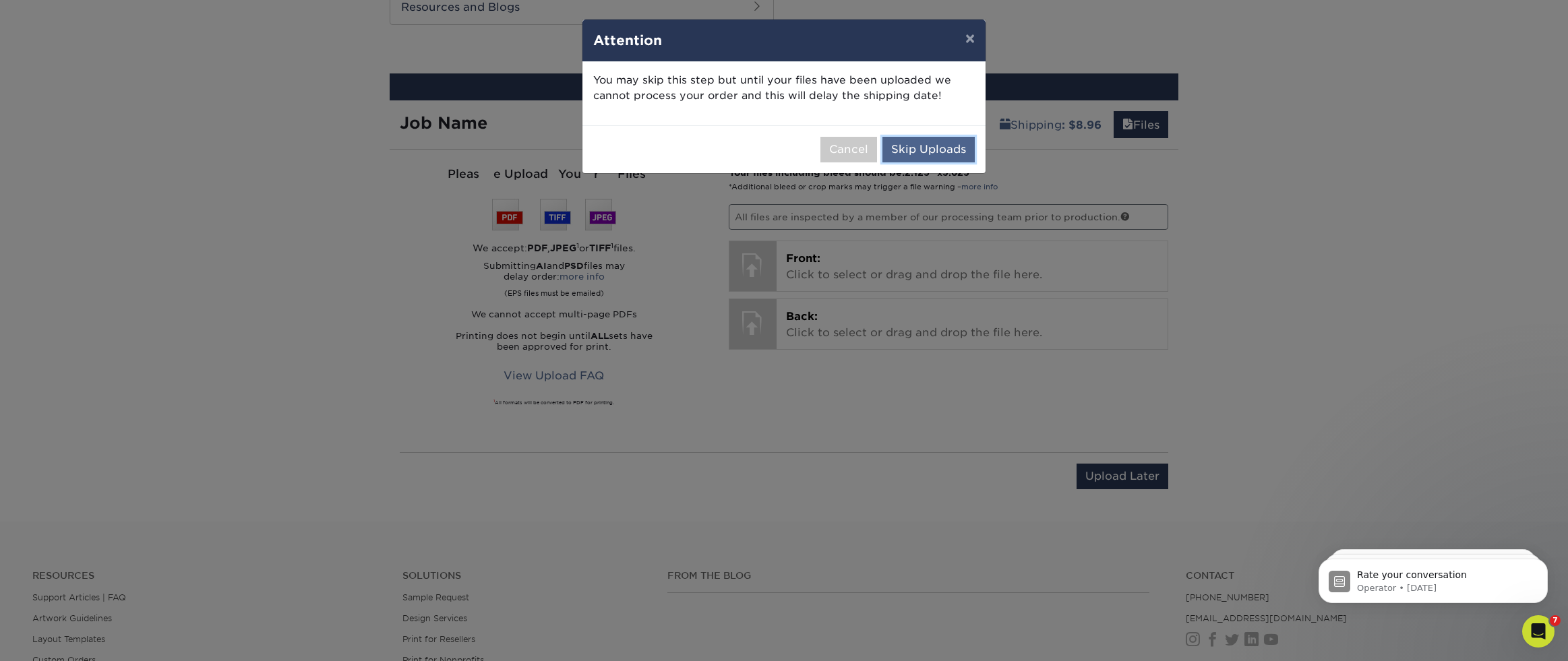
click at [934, 156] on button "Skip Uploads" at bounding box center [928, 149] width 92 height 25
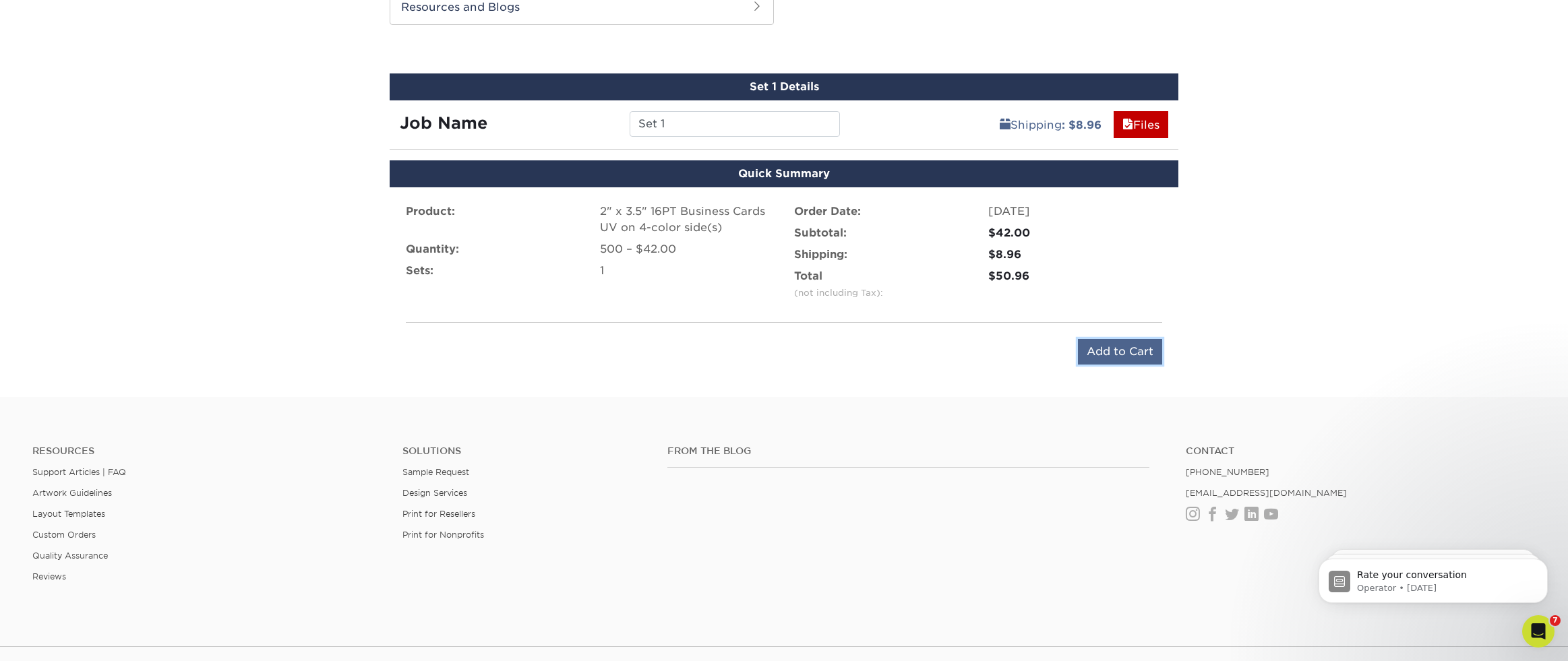
click at [1137, 352] on input "Add to Cart" at bounding box center [1120, 351] width 84 height 25
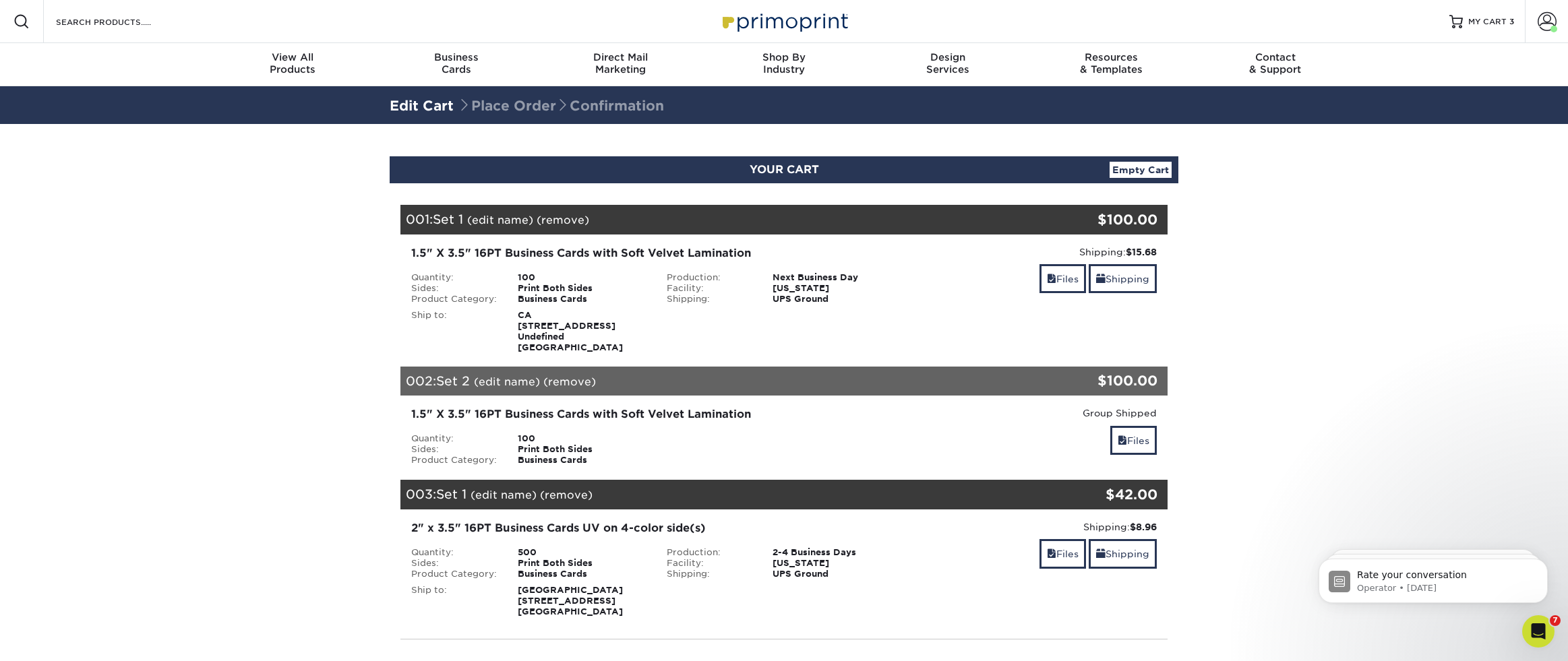
click at [577, 216] on link "(remove)" at bounding box center [563, 219] width 53 height 13
click at [809, 219] on link "Yes" at bounding box center [812, 219] width 18 height 13
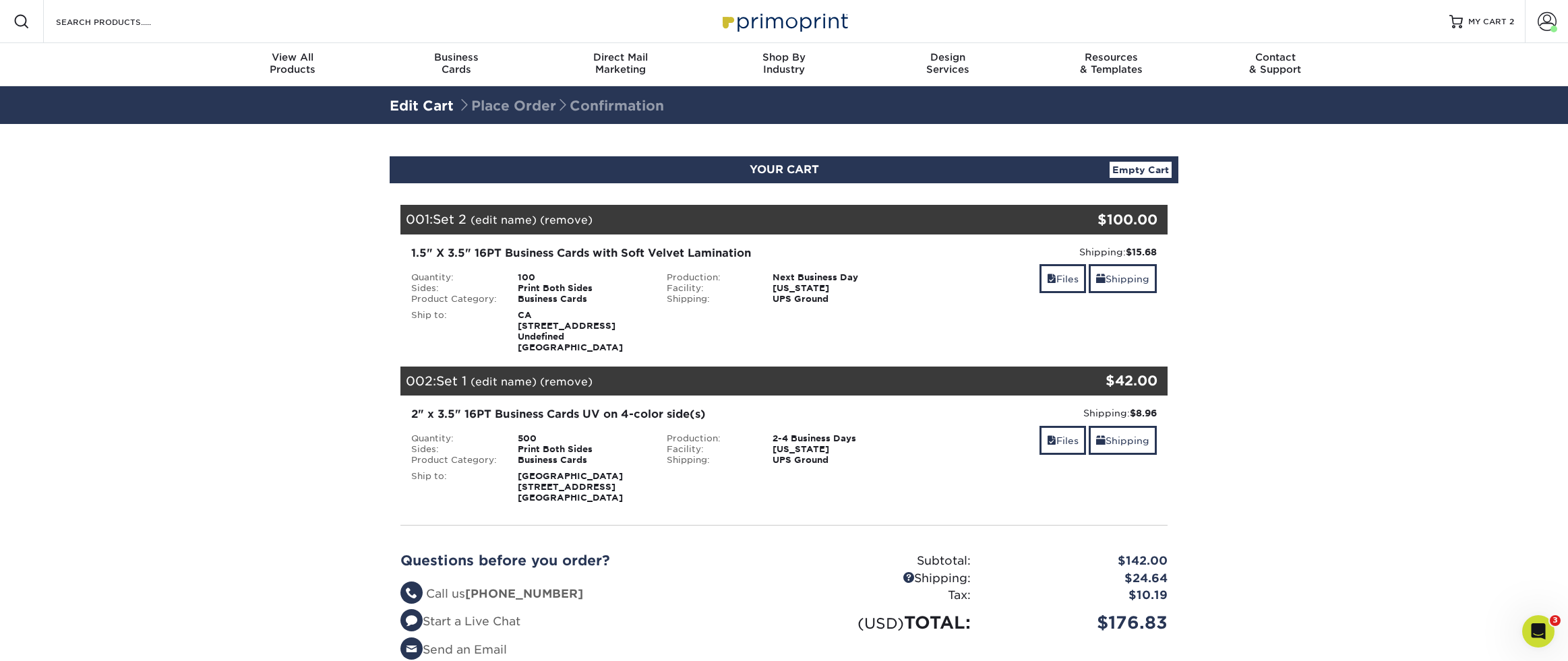
click at [567, 218] on link "(remove)" at bounding box center [567, 219] width 53 height 13
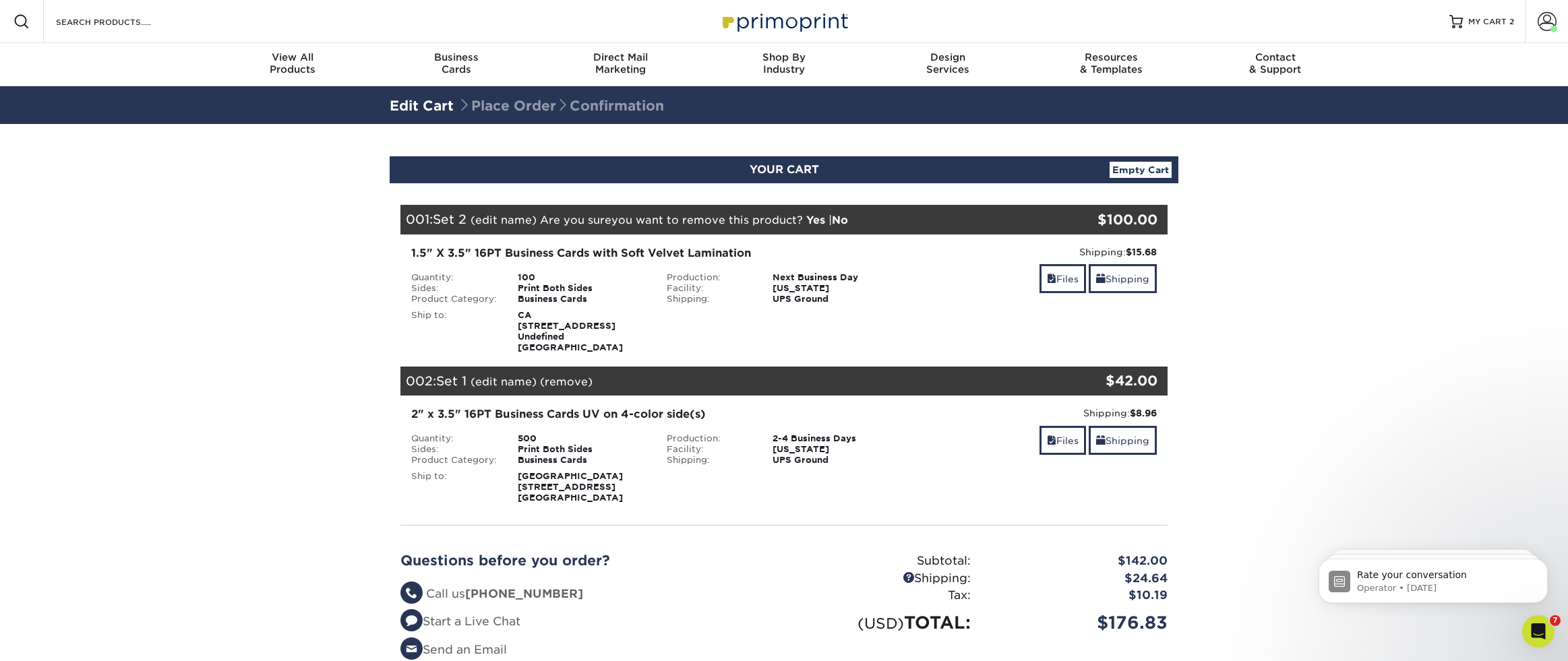
click at [813, 219] on link "Yes" at bounding box center [815, 219] width 18 height 13
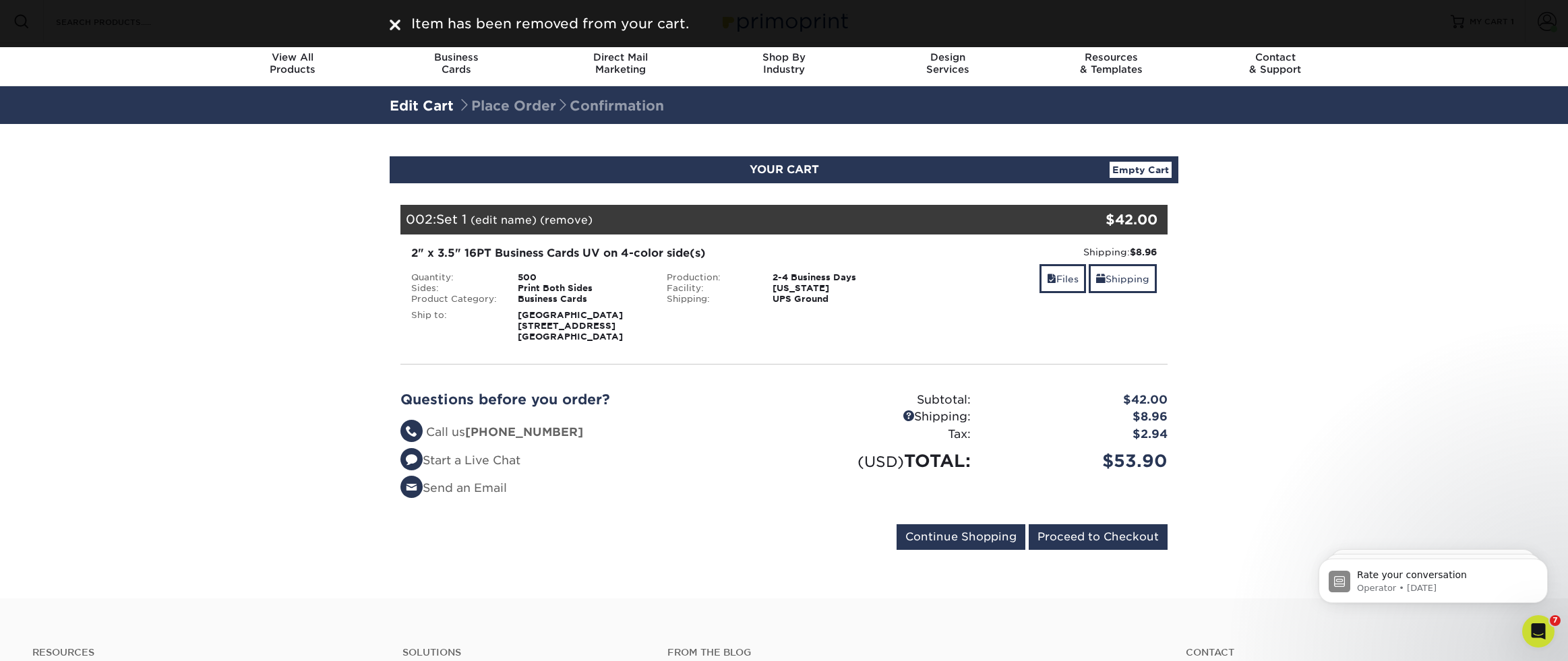
click at [523, 313] on strong "Concord 703 Capstone Ave Concord, NC 28025" at bounding box center [570, 326] width 105 height 32
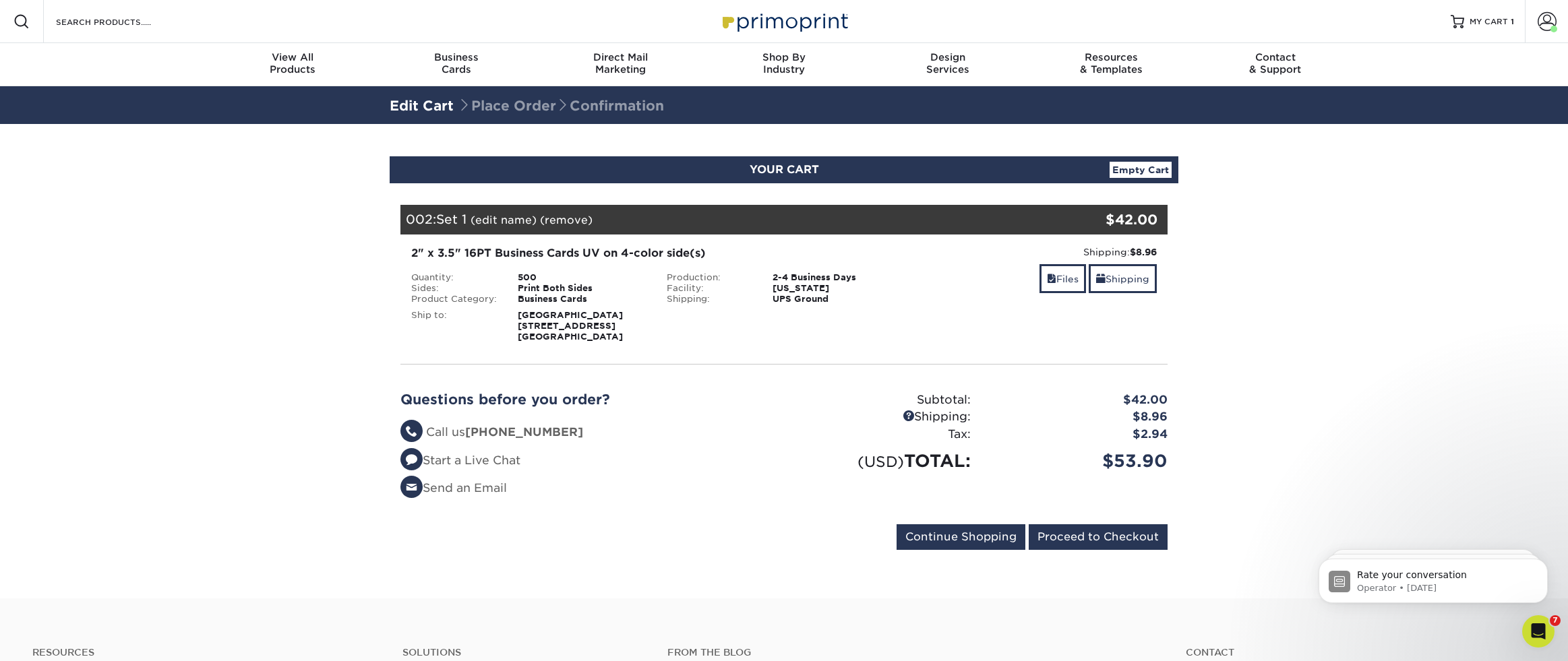
drag, startPoint x: 517, startPoint y: 314, endPoint x: 625, endPoint y: 336, distance: 110.2
click at [625, 336] on div "Concord 703 Capstone Ave Concord, NC 28025" at bounding box center [582, 326] width 149 height 32
copy strong "Concord 703 Capstone Ave Concord, NC 28025"
